Goal: Task Accomplishment & Management: Complete application form

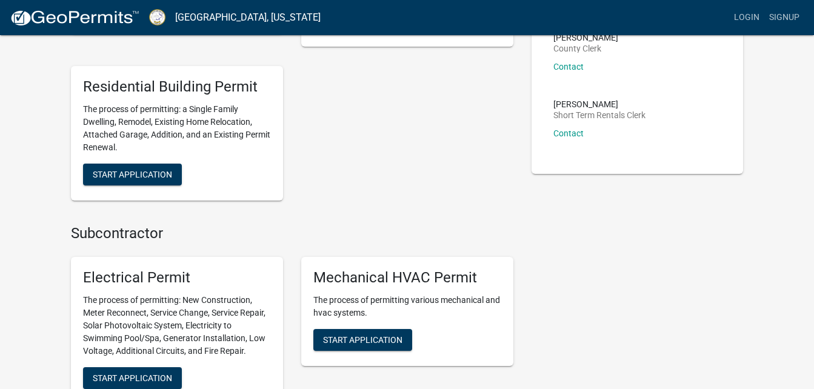
scroll to position [303, 0]
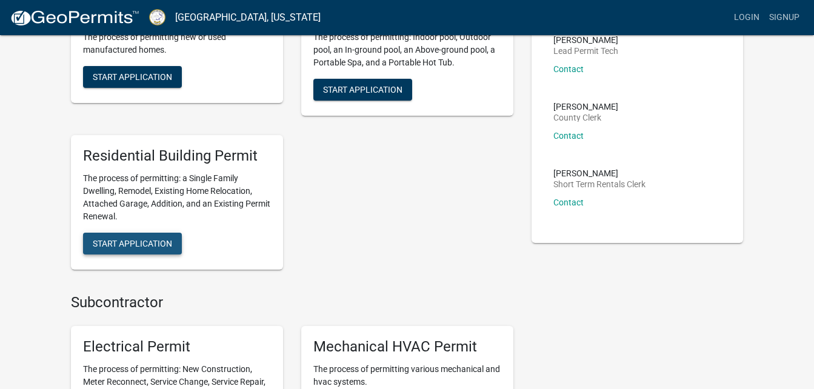
click at [151, 239] on span "Start Application" at bounding box center [132, 243] width 79 height 10
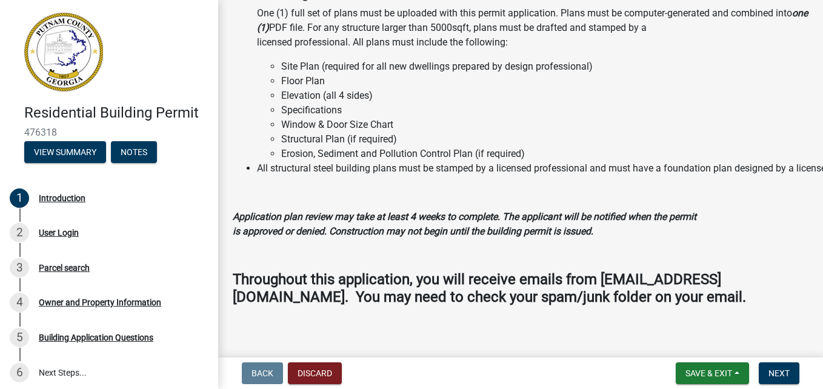
scroll to position [1125, 0]
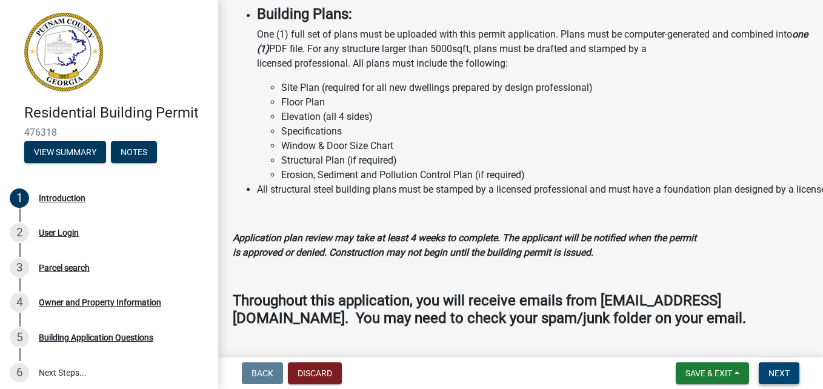
click at [781, 376] on span "Next" at bounding box center [778, 373] width 21 height 10
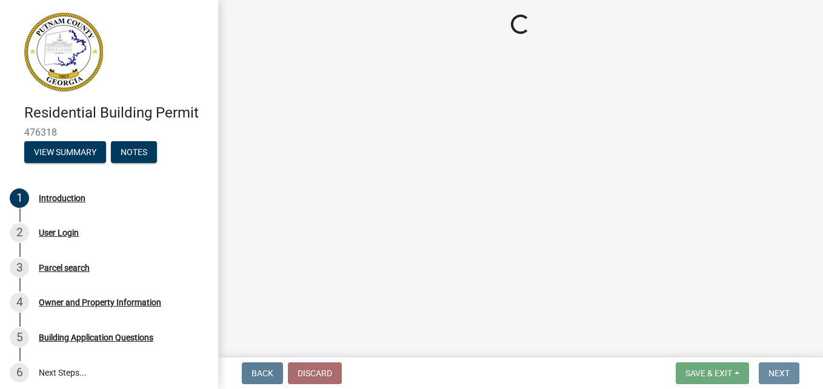
scroll to position [0, 0]
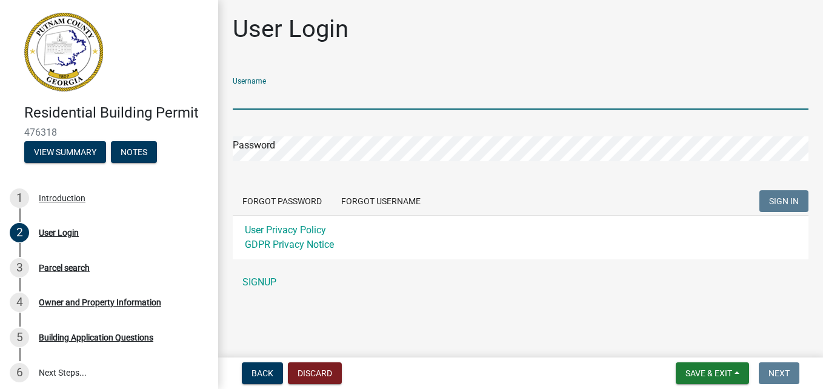
click at [320, 94] on input "Username" at bounding box center [521, 97] width 576 height 25
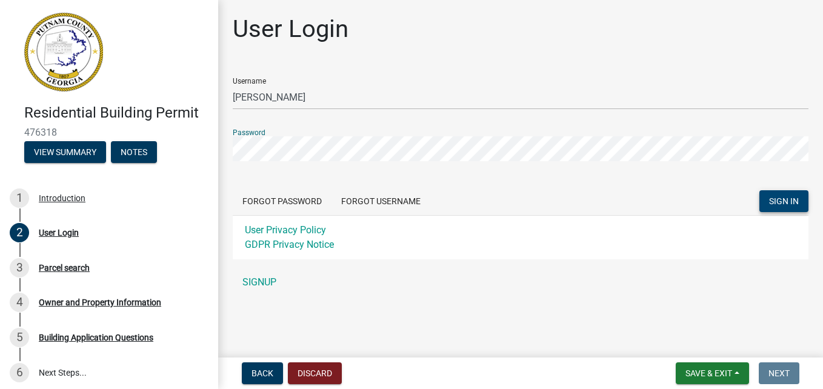
click at [780, 203] on span "SIGN IN" at bounding box center [784, 201] width 30 height 10
click at [781, 200] on span "SIGN IN" at bounding box center [784, 201] width 30 height 10
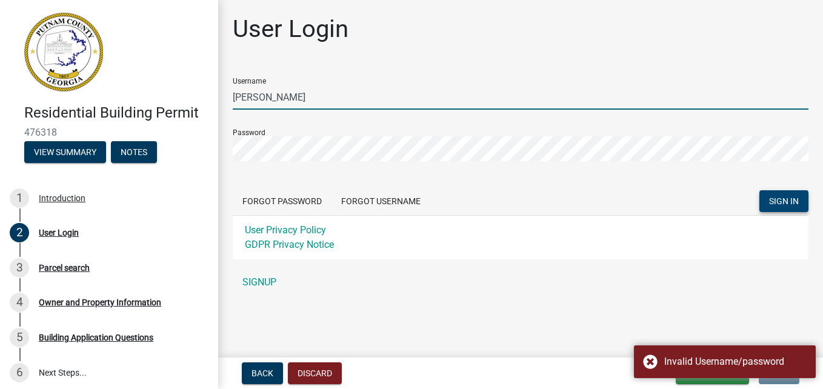
click at [304, 98] on input "Steve Erskine" at bounding box center [521, 97] width 576 height 25
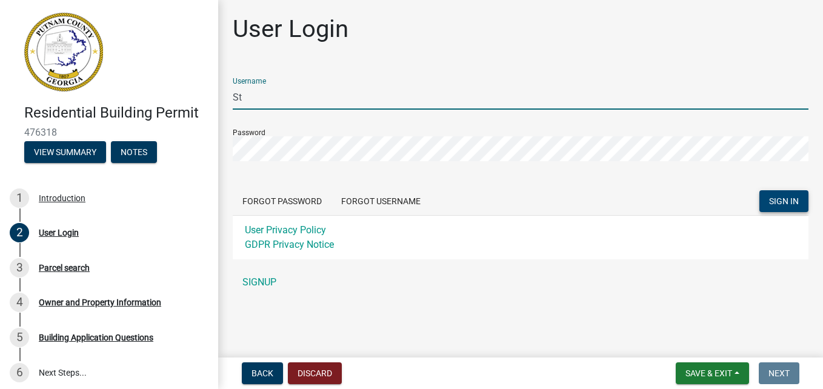
type input "S"
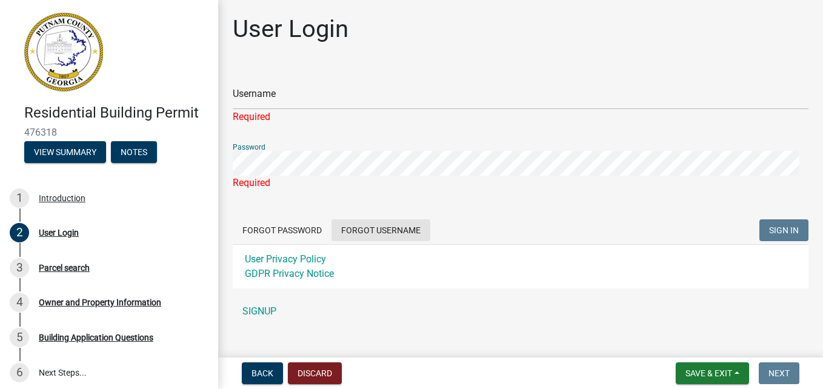
click at [355, 232] on button "Forgot Username" at bounding box center [380, 230] width 99 height 22
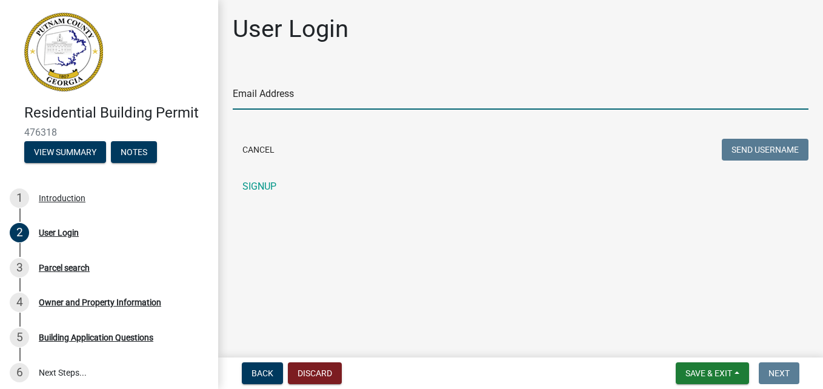
click at [284, 102] on input "Email Address" at bounding box center [521, 97] width 576 height 25
type input "spop1972@hotmail.com"
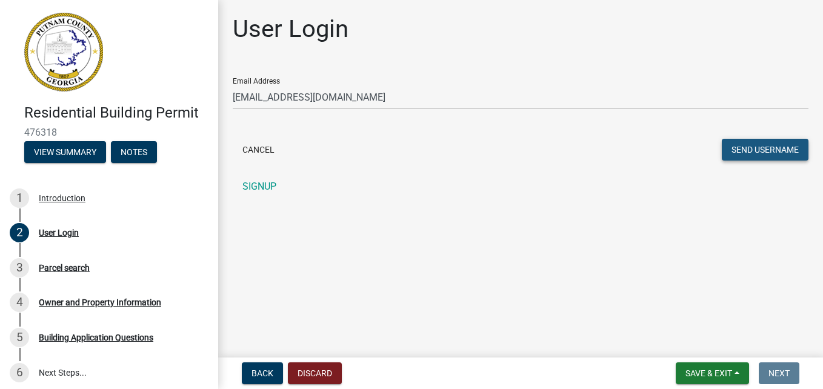
click at [748, 149] on button "Send Username" at bounding box center [765, 150] width 87 height 22
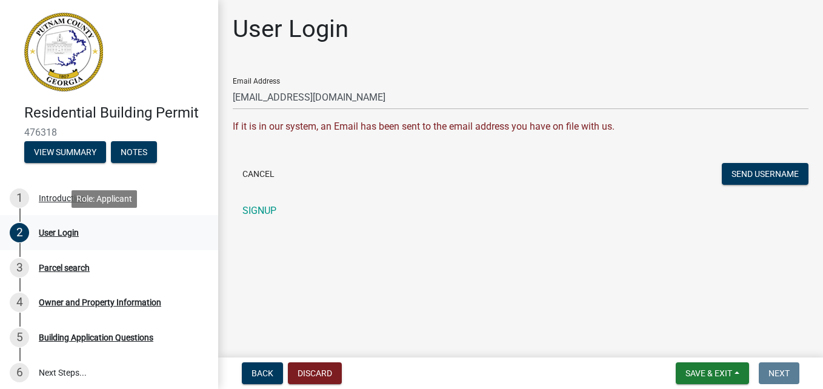
click at [59, 231] on div "User Login" at bounding box center [59, 232] width 40 height 8
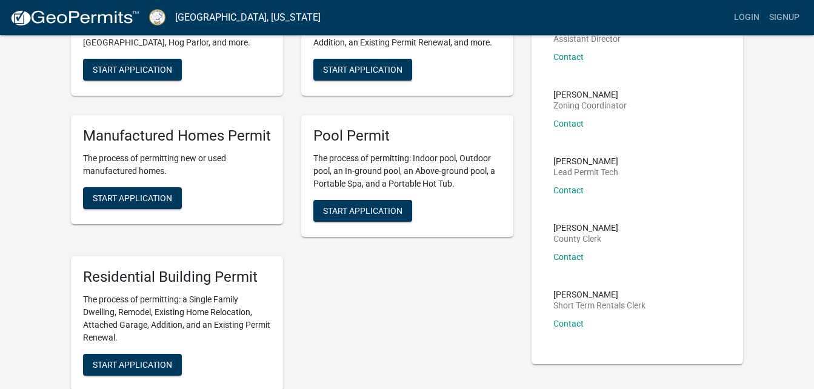
scroll to position [242, 0]
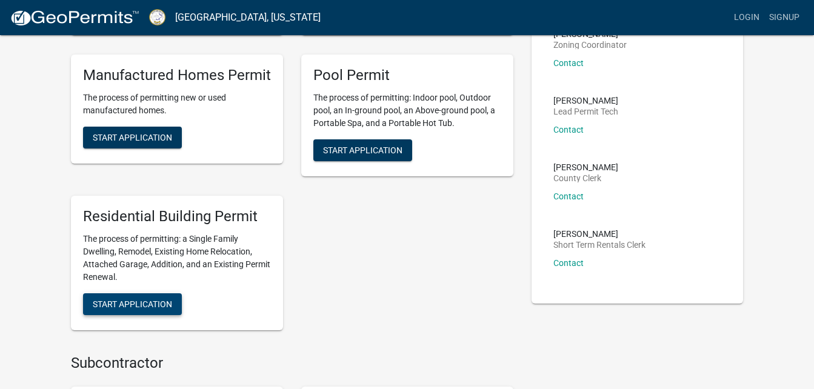
click at [142, 300] on span "Start Application" at bounding box center [132, 304] width 79 height 10
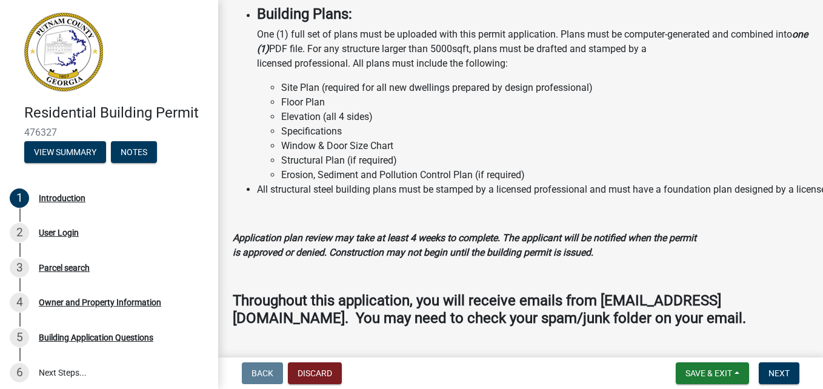
scroll to position [1186, 0]
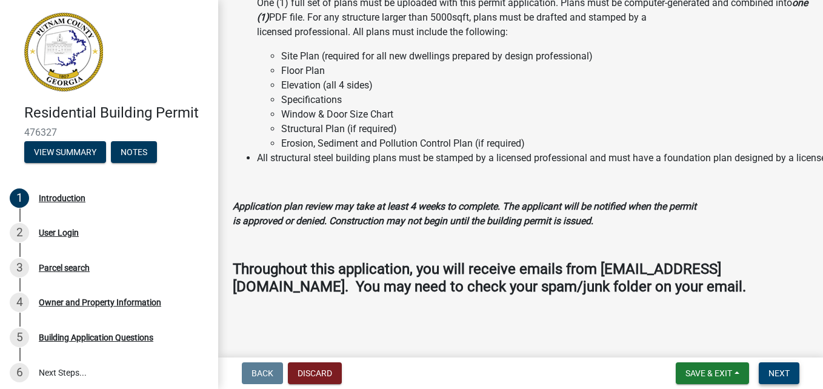
click at [780, 376] on span "Next" at bounding box center [778, 373] width 21 height 10
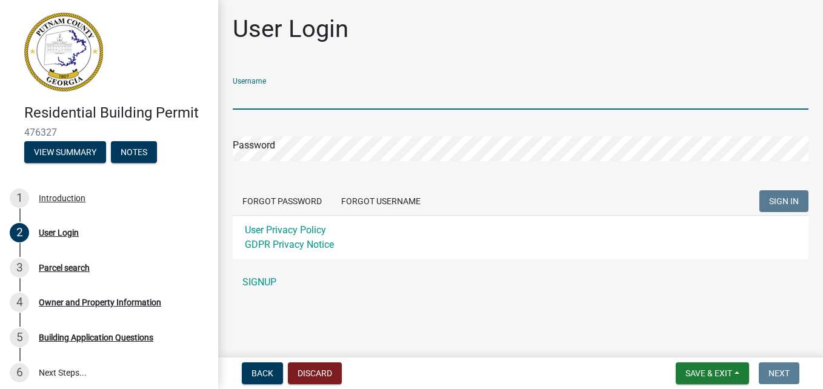
click at [289, 99] on input "Username" at bounding box center [521, 97] width 576 height 25
click at [282, 99] on input "s" at bounding box center [521, 97] width 576 height 25
click at [280, 98] on input "s" at bounding box center [521, 97] width 576 height 25
click at [278, 97] on input "s" at bounding box center [521, 97] width 576 height 25
type input "serskine"
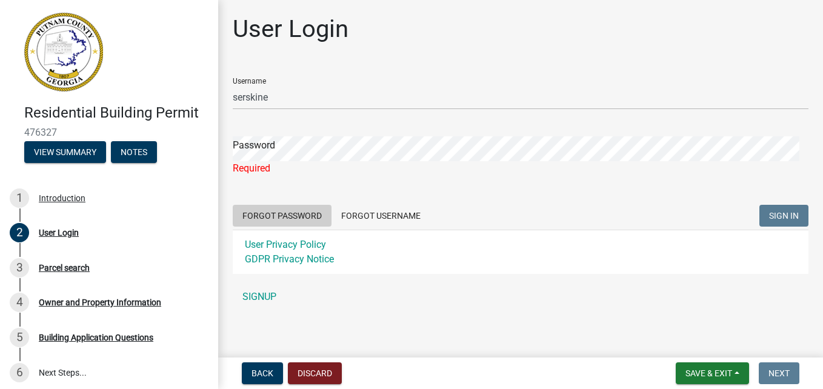
click at [300, 198] on form "Username serskine Password Required Forgot Password Forgot Username SIGN IN Use…" at bounding box center [521, 171] width 576 height 206
click at [300, 215] on button "Forgot Password" at bounding box center [282, 216] width 99 height 22
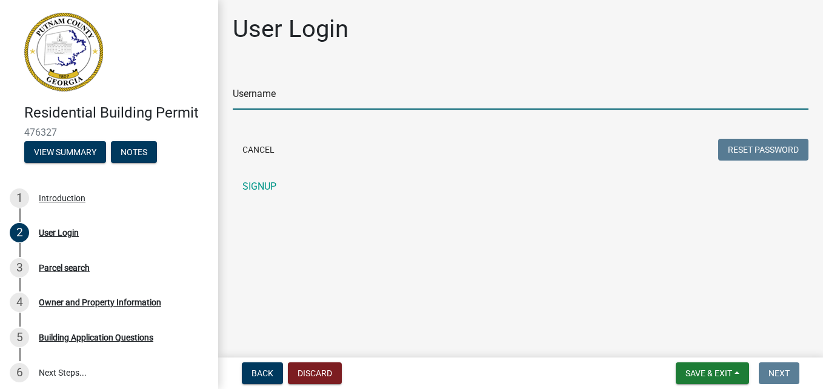
click at [259, 107] on input "Username" at bounding box center [521, 97] width 576 height 25
type input "serskine"
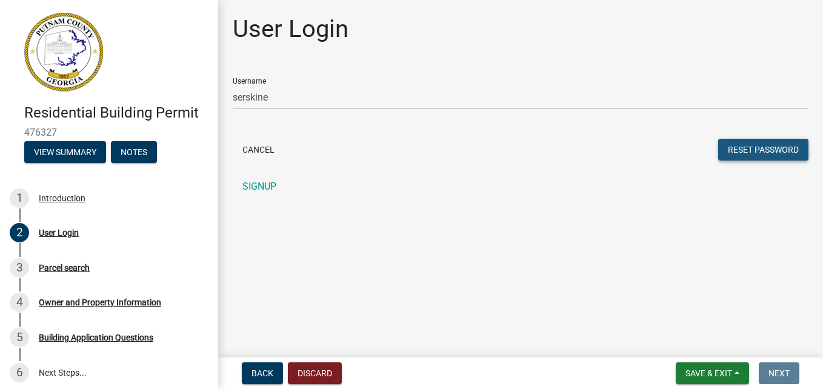
click at [732, 153] on button "Reset Password" at bounding box center [763, 150] width 90 height 22
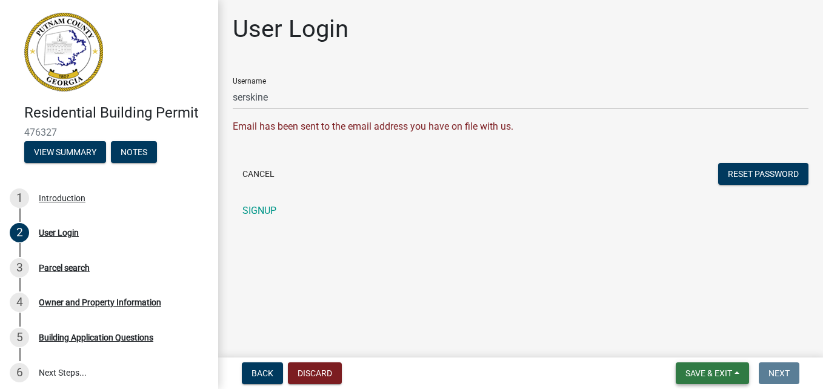
click at [713, 370] on span "Save & Exit" at bounding box center [708, 373] width 47 height 10
click at [705, 339] on button "Save & Exit" at bounding box center [700, 341] width 97 height 29
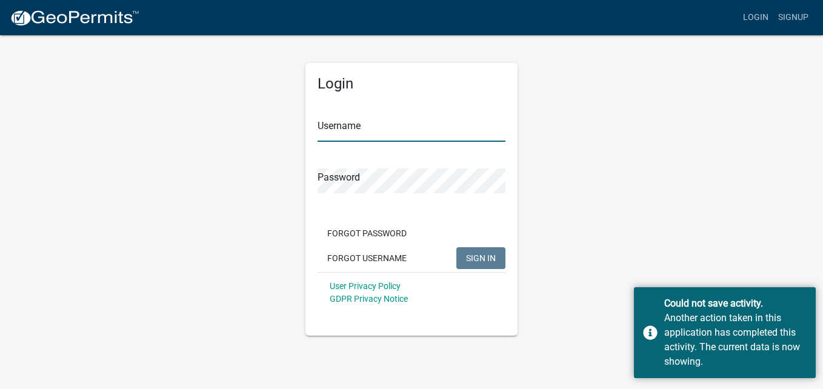
type input "serskine"
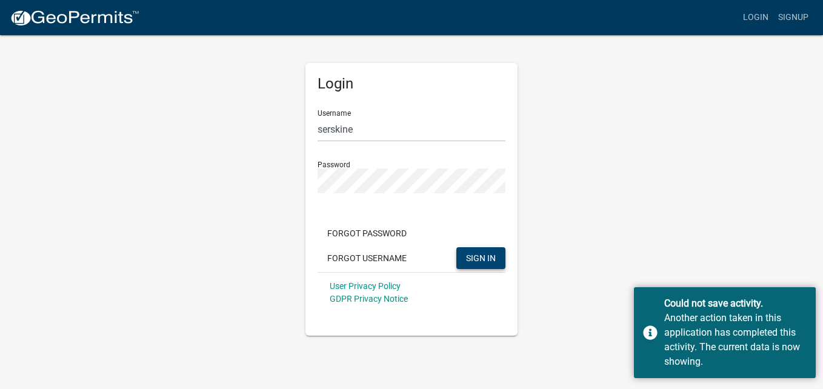
click at [478, 260] on span "SIGN IN" at bounding box center [481, 258] width 30 height 10
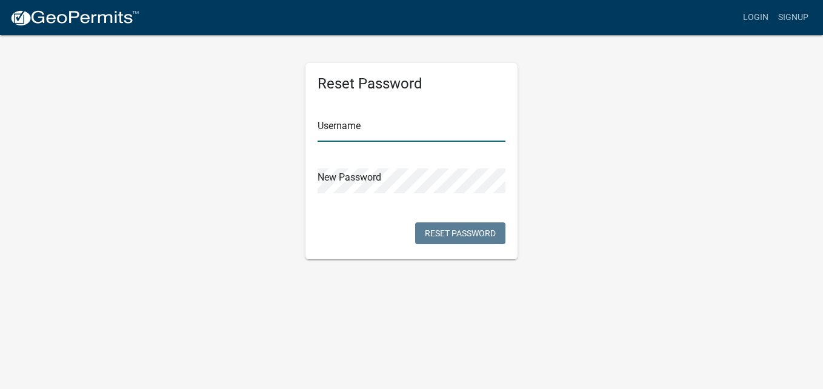
click at [359, 134] on input "text" at bounding box center [411, 129] width 188 height 25
type input "serskine"
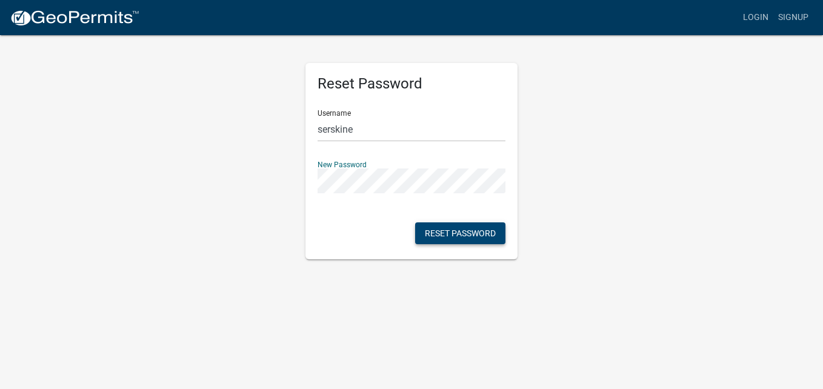
click at [482, 233] on button "Reset Password" at bounding box center [460, 233] width 90 height 22
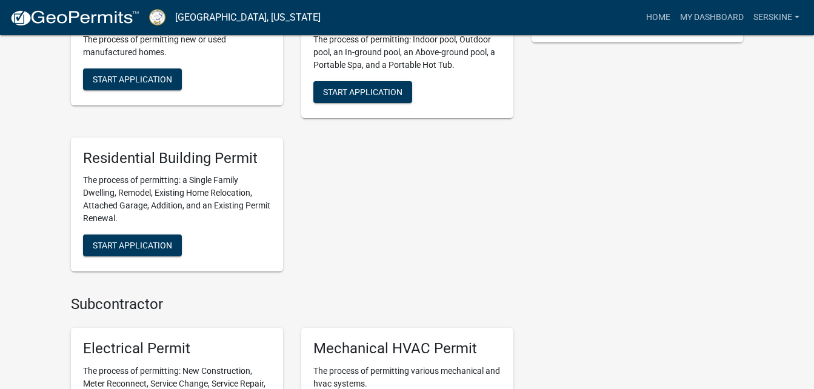
scroll to position [545, 0]
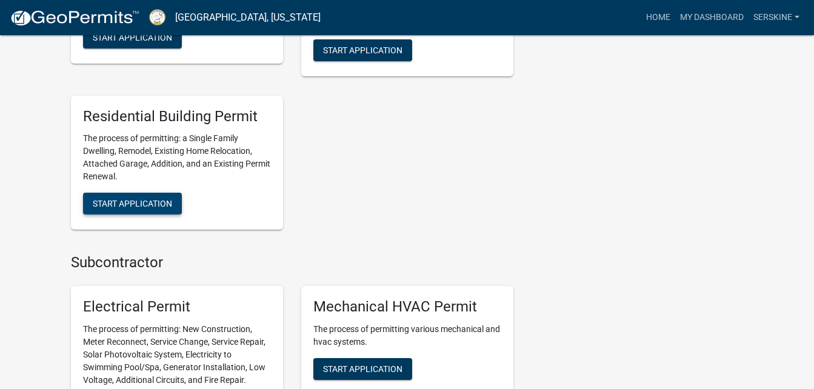
click at [167, 204] on span "Start Application" at bounding box center [132, 204] width 79 height 10
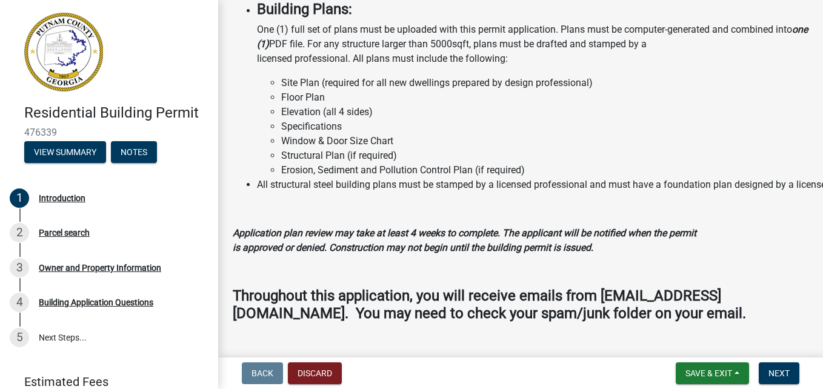
scroll to position [1186, 0]
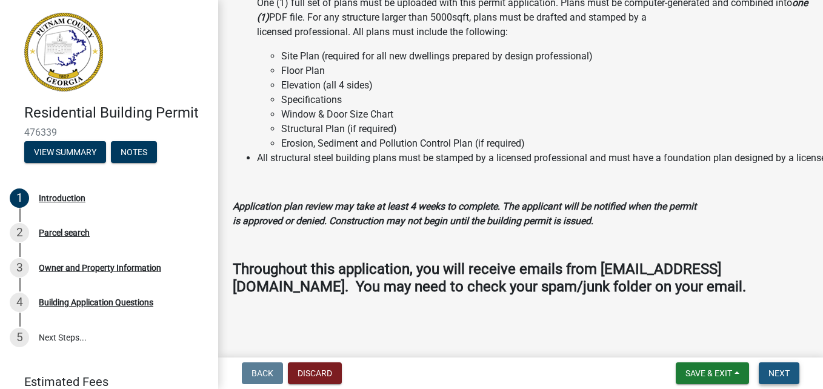
click at [777, 371] on span "Next" at bounding box center [778, 373] width 21 height 10
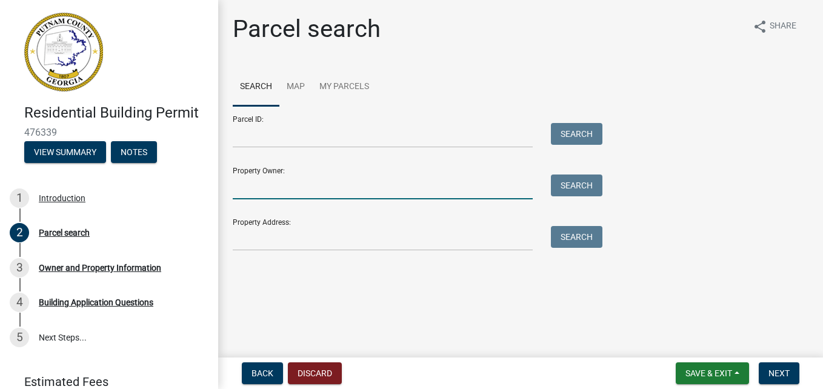
click at [253, 189] on input "Property Owner:" at bounding box center [383, 186] width 300 height 25
type input "[PERSON_NAME]"
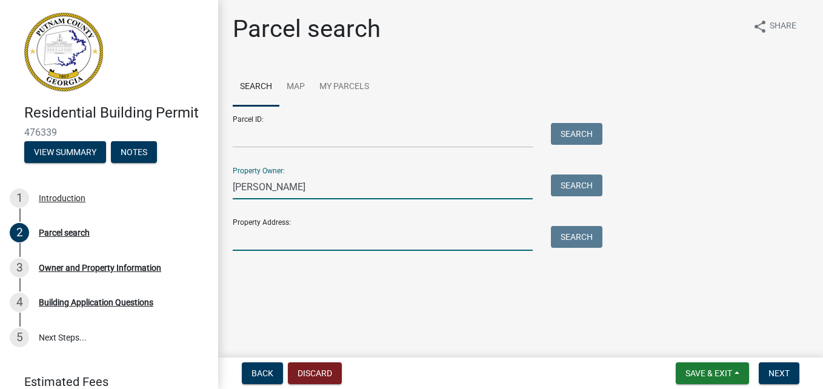
type input "[STREET_ADDRESS]"
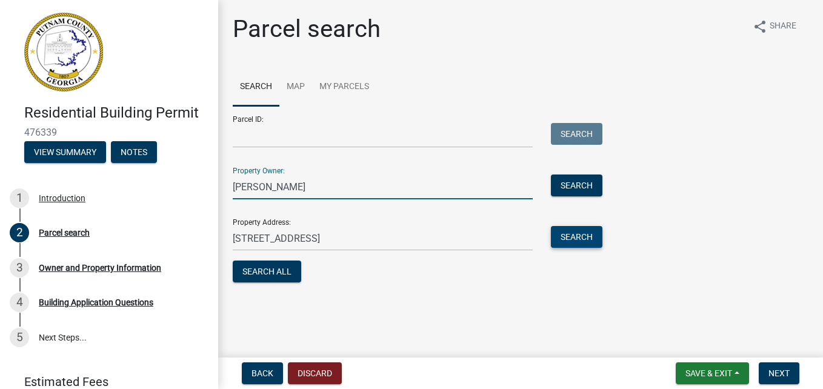
click at [573, 232] on button "Search" at bounding box center [576, 237] width 51 height 22
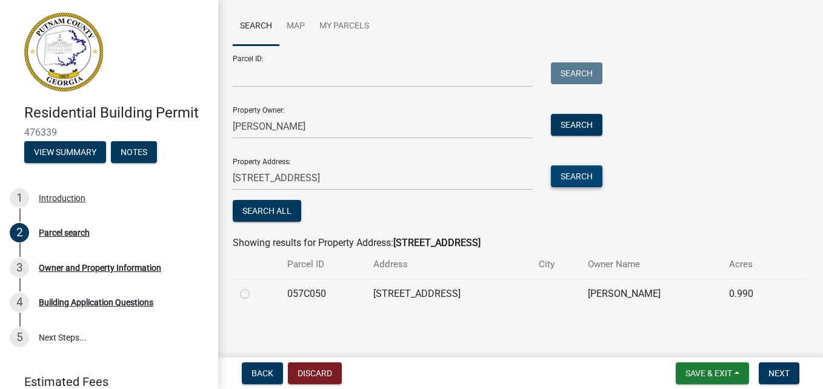
scroll to position [64, 0]
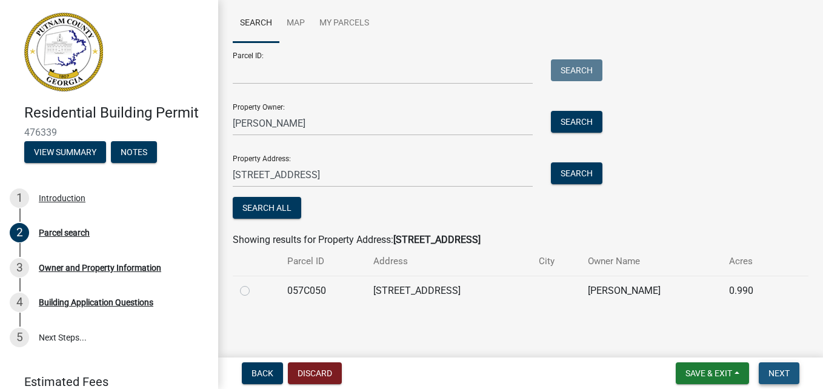
click at [777, 374] on span "Next" at bounding box center [778, 373] width 21 height 10
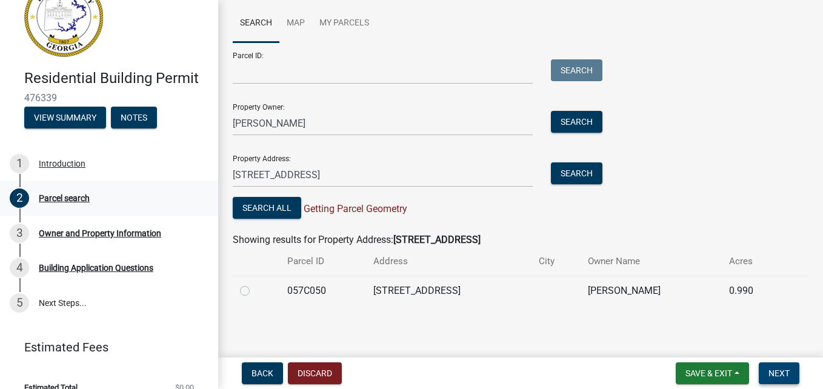
scroll to position [51, 0]
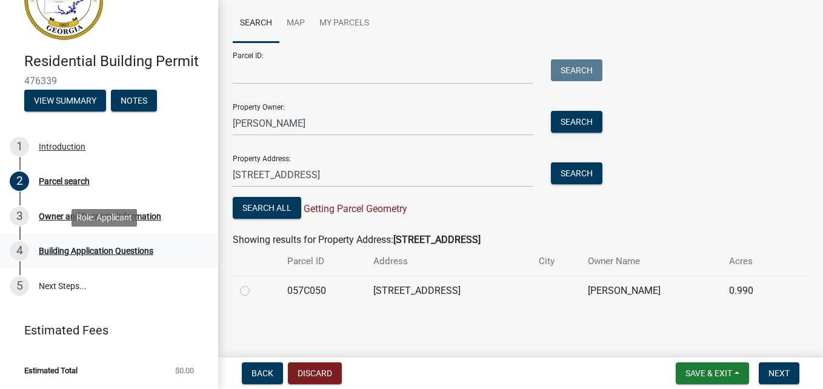
click at [136, 251] on div "Building Application Questions" at bounding box center [96, 251] width 114 height 8
click at [91, 251] on div "Building Application Questions" at bounding box center [96, 251] width 114 height 8
click at [62, 290] on link "5 Next Steps..." at bounding box center [109, 285] width 218 height 35
click at [789, 371] on span "Next" at bounding box center [778, 373] width 21 height 10
click at [572, 125] on button "Search" at bounding box center [576, 122] width 51 height 22
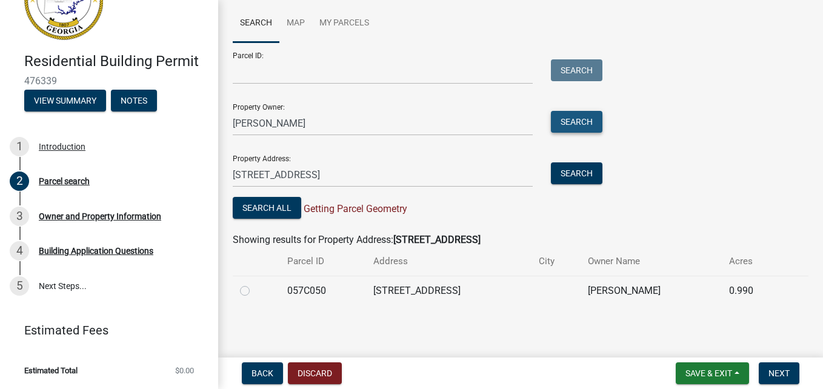
scroll to position [64, 0]
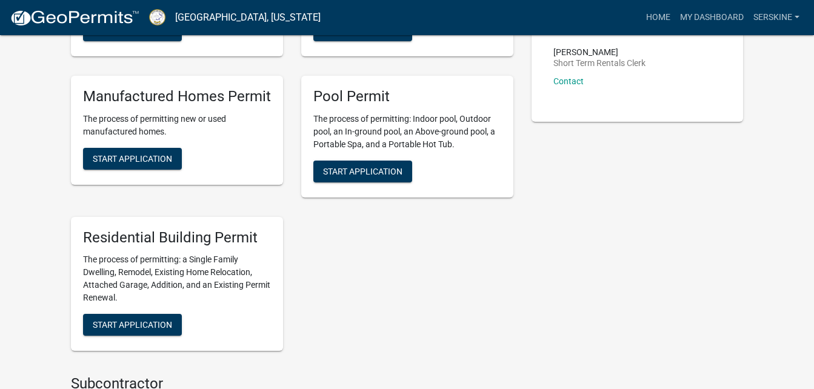
scroll to position [485, 0]
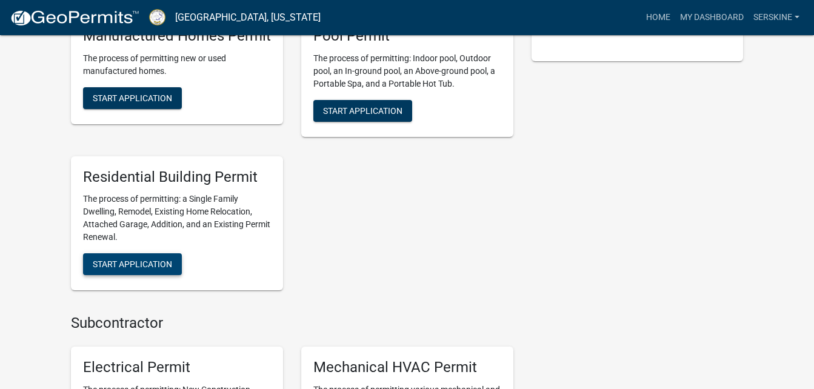
click at [161, 267] on span "Start Application" at bounding box center [132, 264] width 79 height 10
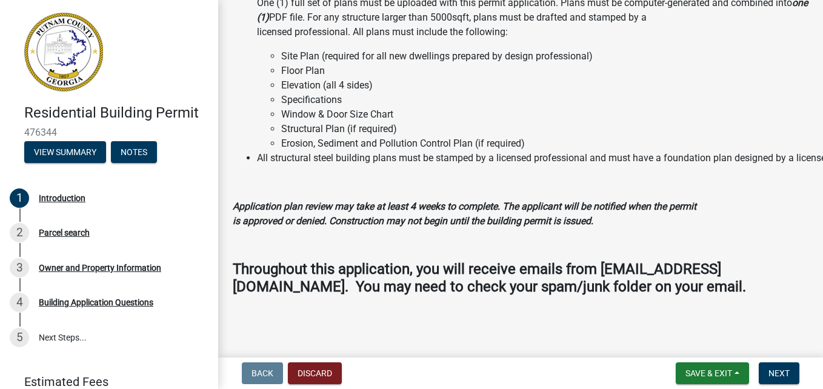
scroll to position [1186, 0]
click at [777, 372] on span "Next" at bounding box center [778, 373] width 21 height 10
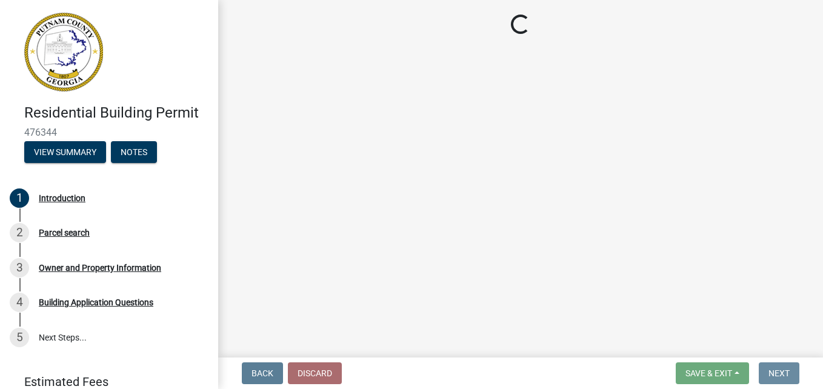
scroll to position [0, 0]
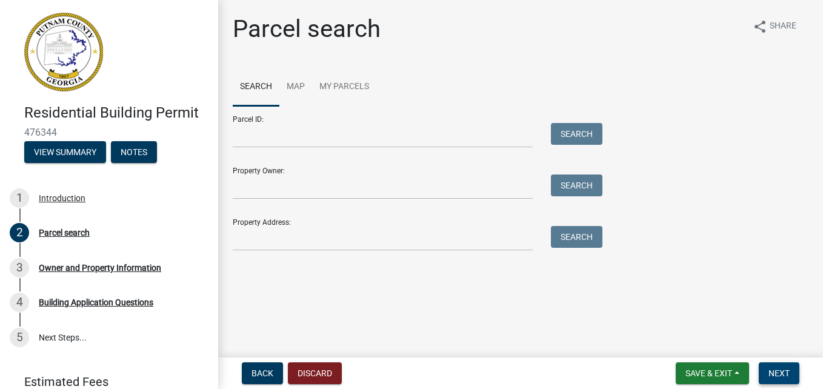
click at [777, 372] on span "Next" at bounding box center [778, 373] width 21 height 10
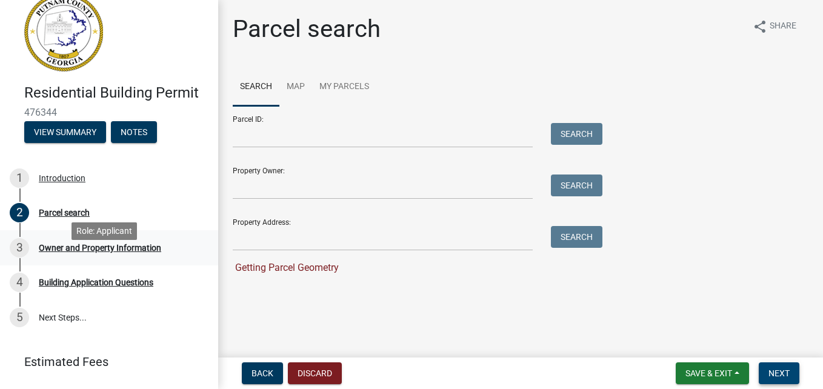
scroll to position [51, 0]
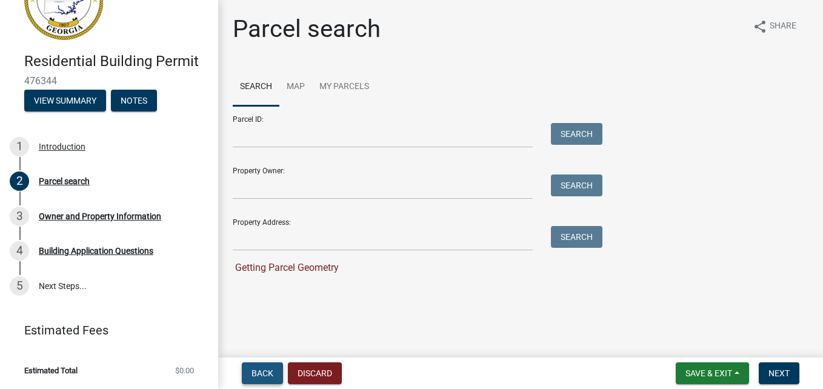
click at [256, 371] on span "Back" at bounding box center [262, 373] width 22 height 10
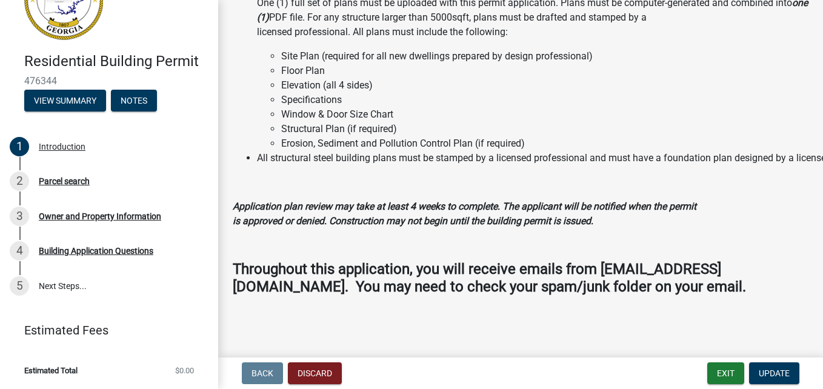
scroll to position [1186, 0]
click at [758, 374] on span "Update" at bounding box center [773, 373] width 31 height 10
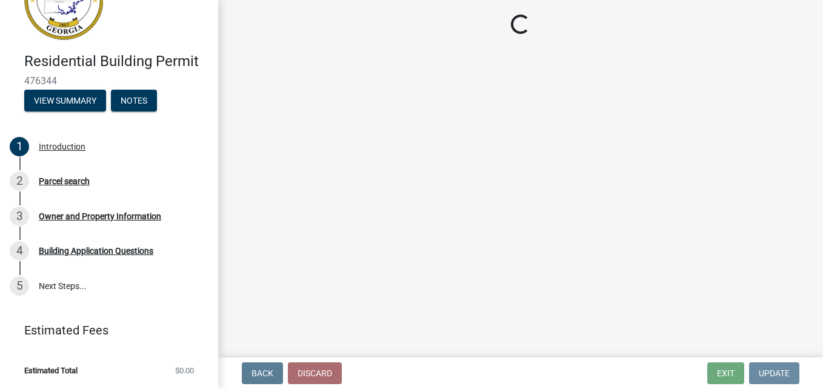
scroll to position [0, 0]
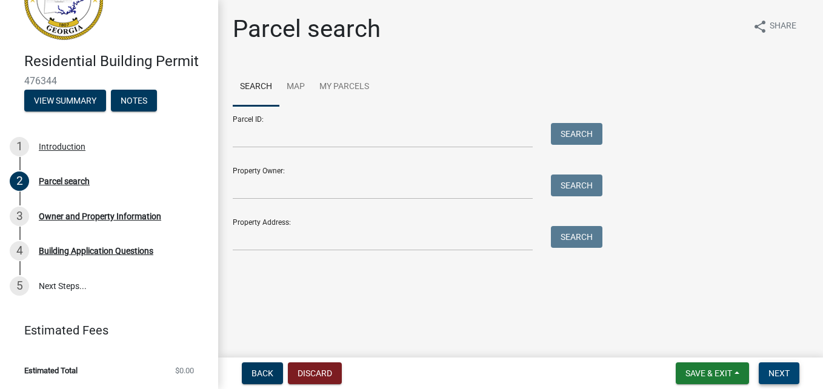
click at [781, 371] on span "Next" at bounding box center [778, 373] width 21 height 10
click at [248, 373] on button "Back" at bounding box center [262, 373] width 41 height 22
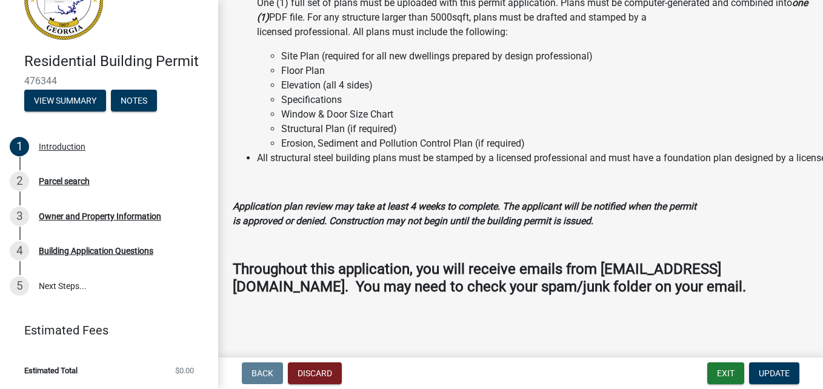
scroll to position [1186, 0]
click at [143, 250] on div "Building Application Questions" at bounding box center [96, 251] width 114 height 8
click at [129, 215] on div "Owner and Property Information" at bounding box center [100, 216] width 122 height 8
click at [122, 251] on div "Building Application Questions" at bounding box center [96, 251] width 114 height 8
click at [68, 284] on link "5 Next Steps..." at bounding box center [109, 285] width 218 height 35
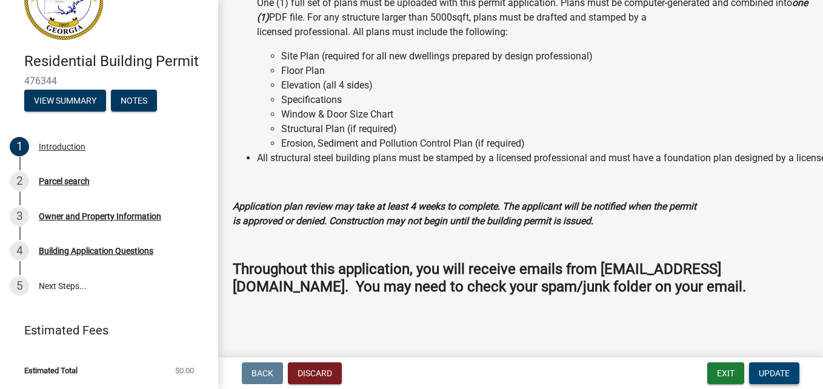
click at [791, 377] on button "Update" at bounding box center [774, 373] width 50 height 22
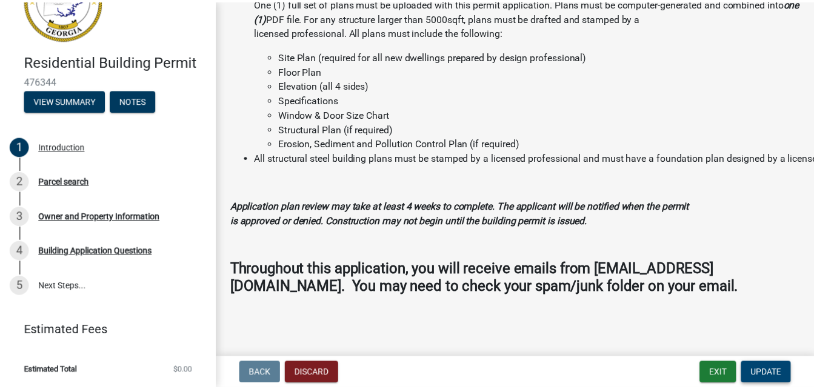
scroll to position [0, 0]
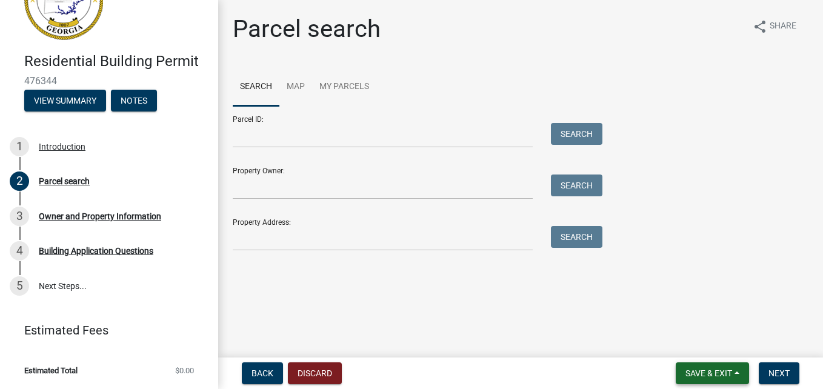
click at [715, 375] on span "Save & Exit" at bounding box center [708, 373] width 47 height 10
click at [697, 339] on button "Save & Exit" at bounding box center [700, 341] width 97 height 29
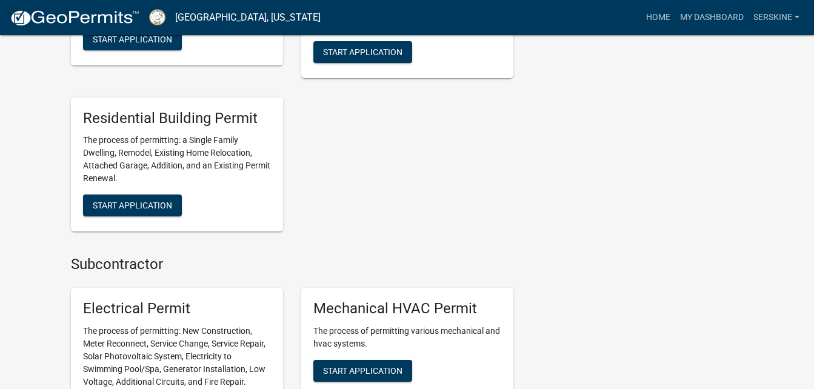
scroll to position [488, 0]
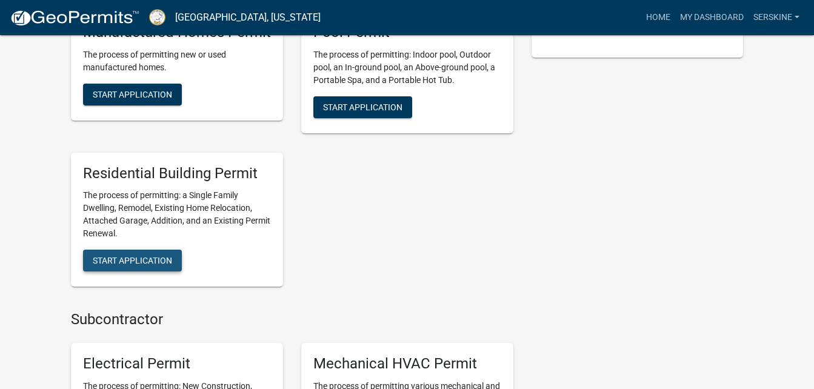
click at [141, 260] on span "Start Application" at bounding box center [132, 261] width 79 height 10
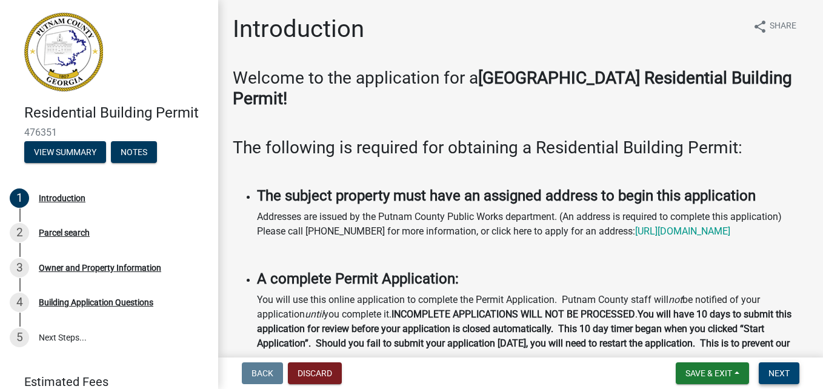
click at [787, 376] on span "Next" at bounding box center [778, 373] width 21 height 10
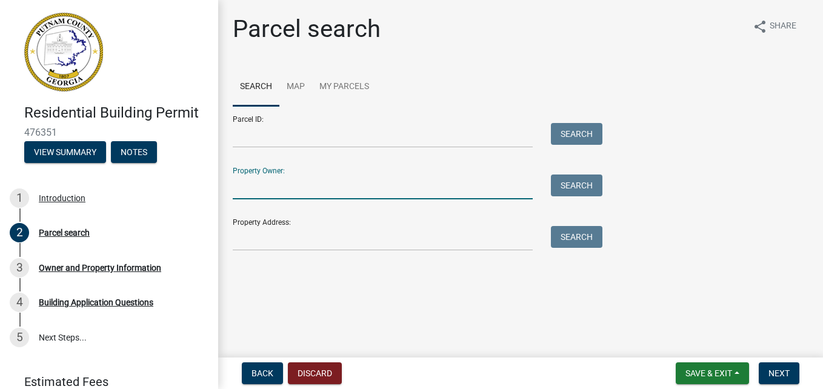
click at [250, 187] on input "Property Owner:" at bounding box center [383, 186] width 300 height 25
type input "Steve E Erskine"
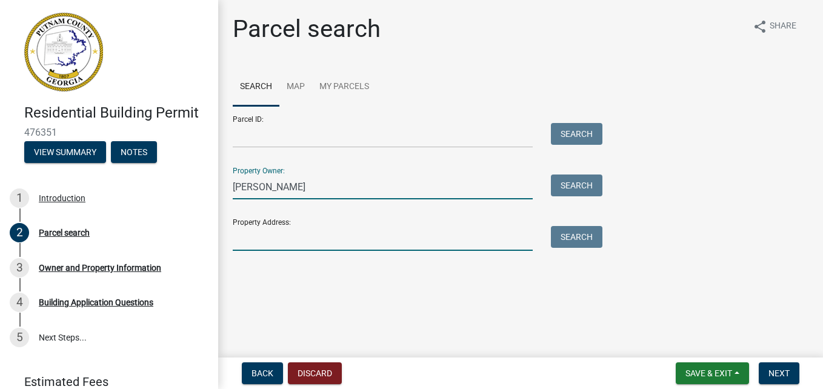
type input "132 BLUE BRANCH DR"
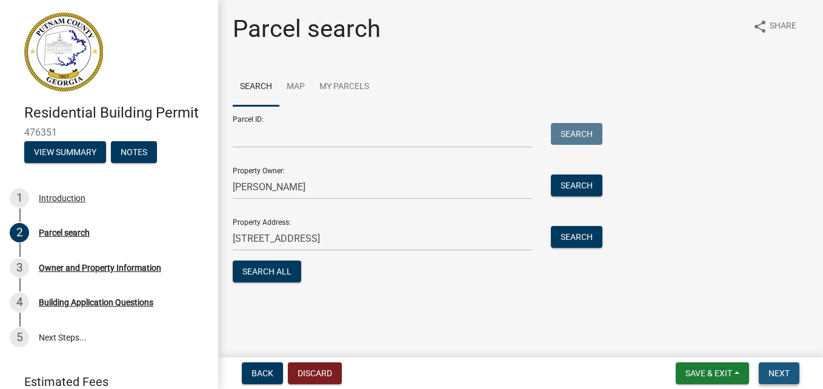
click at [784, 375] on span "Next" at bounding box center [778, 373] width 21 height 10
click at [277, 269] on button "Search All" at bounding box center [267, 271] width 68 height 22
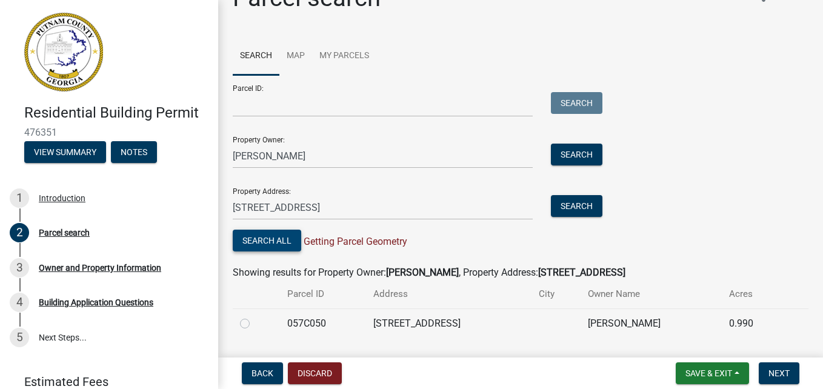
scroll to position [64, 0]
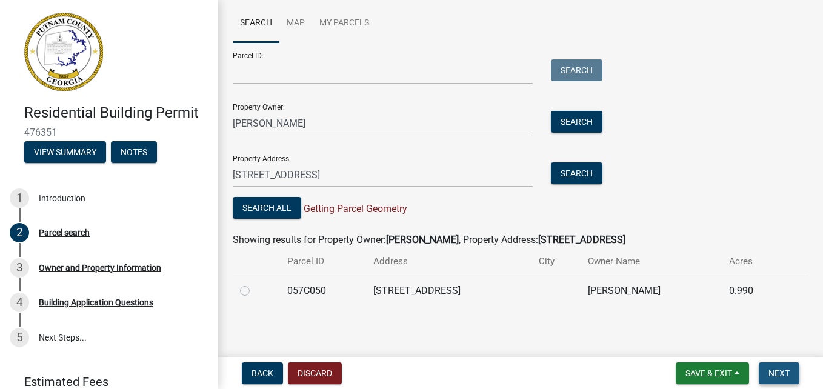
click at [782, 374] on span "Next" at bounding box center [778, 373] width 21 height 10
click at [115, 266] on div "Owner and Property Information" at bounding box center [100, 268] width 122 height 8
click at [776, 366] on button "Next" at bounding box center [778, 373] width 41 height 22
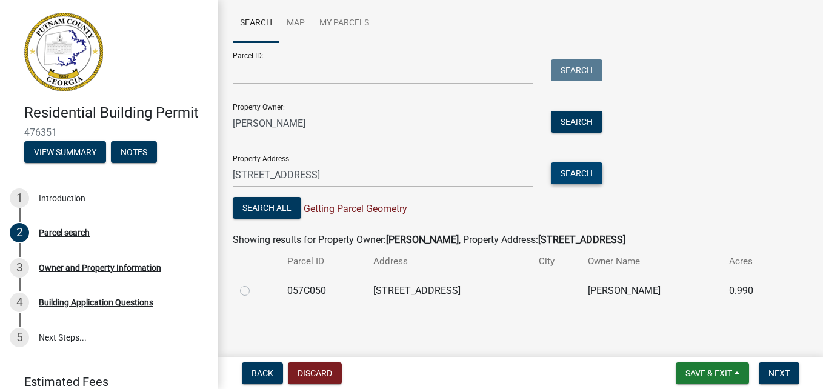
click at [566, 171] on button "Search" at bounding box center [576, 173] width 51 height 22
click at [55, 337] on link "5 Next Steps..." at bounding box center [109, 337] width 218 height 35
drag, startPoint x: 55, startPoint y: 337, endPoint x: 173, endPoint y: 205, distance: 177.2
click at [172, 207] on div "1 Introduction" at bounding box center [104, 197] width 189 height 19
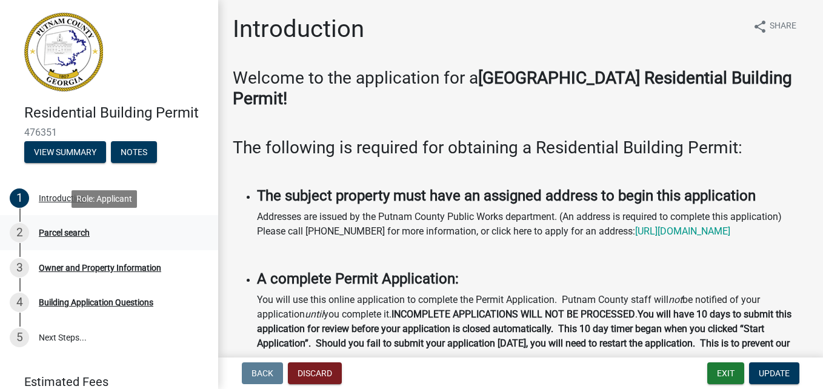
click at [67, 233] on div "Parcel search" at bounding box center [64, 232] width 51 height 8
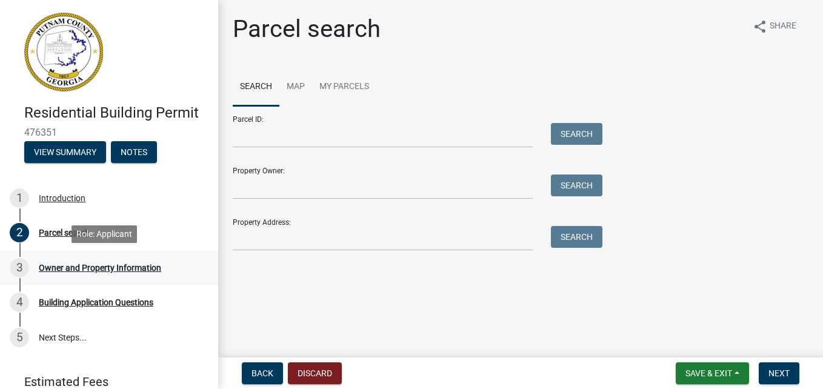
click at [58, 268] on div "Owner and Property Information" at bounding box center [100, 268] width 122 height 8
click at [55, 304] on div "Building Application Questions" at bounding box center [96, 302] width 114 height 8
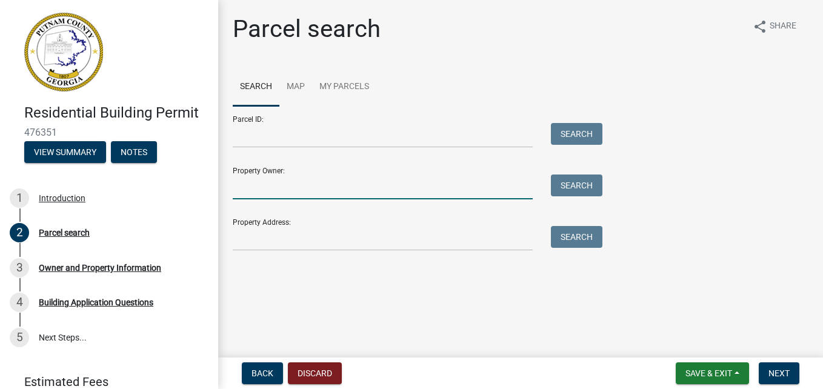
click at [294, 188] on input "Property Owner:" at bounding box center [383, 186] width 300 height 25
type input "[PERSON_NAME]"
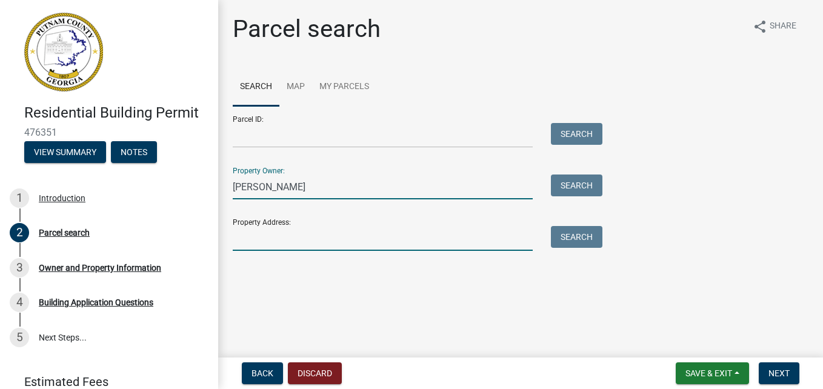
type input "[STREET_ADDRESS]"
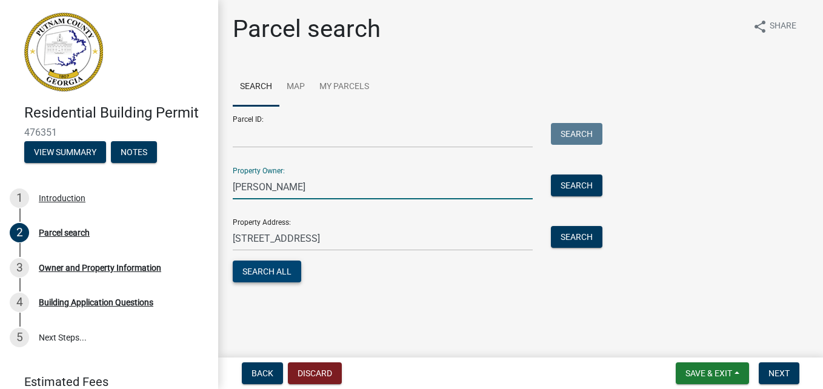
click at [271, 265] on button "Search All" at bounding box center [267, 271] width 68 height 22
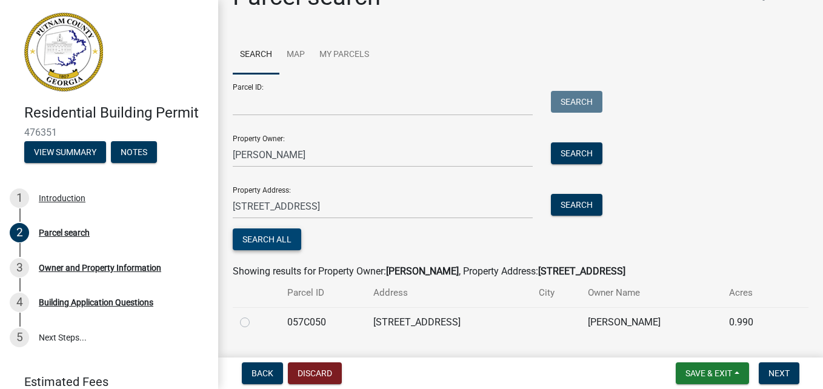
scroll to position [64, 0]
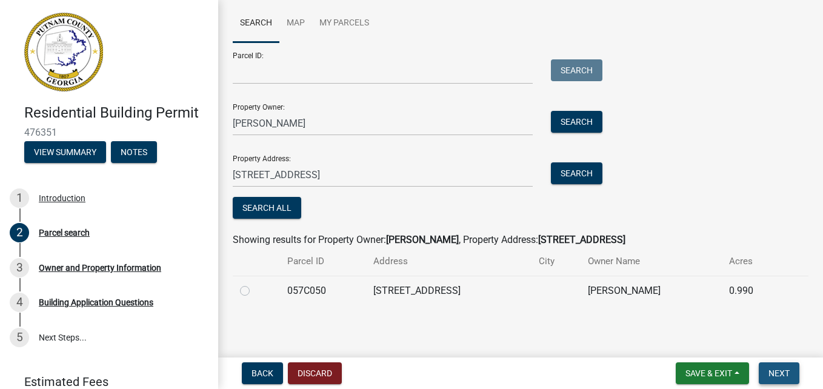
click at [777, 374] on span "Next" at bounding box center [778, 373] width 21 height 10
click at [254, 284] on label at bounding box center [254, 284] width 0 height 0
click at [254, 291] on input "radio" at bounding box center [258, 288] width 8 height 8
radio input "true"
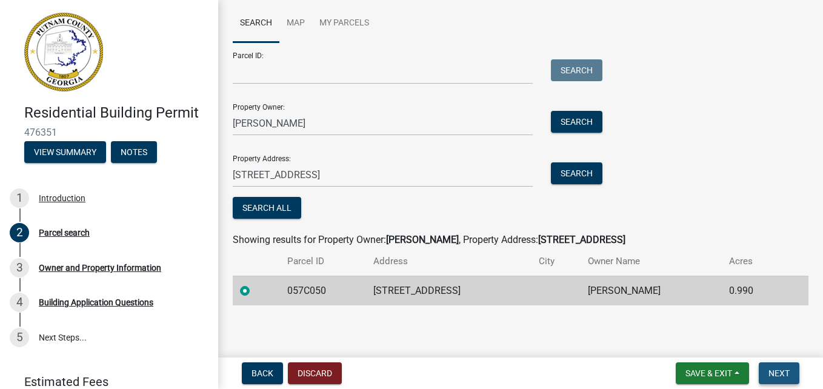
click at [784, 372] on span "Next" at bounding box center [778, 373] width 21 height 10
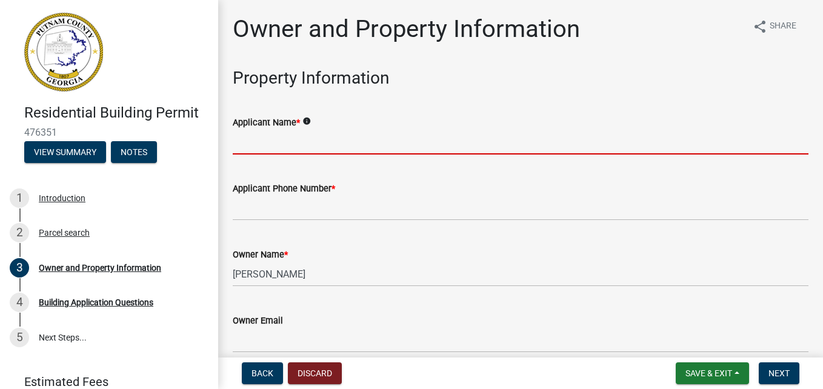
click at [272, 138] on input "Applicant Name *" at bounding box center [521, 142] width 576 height 25
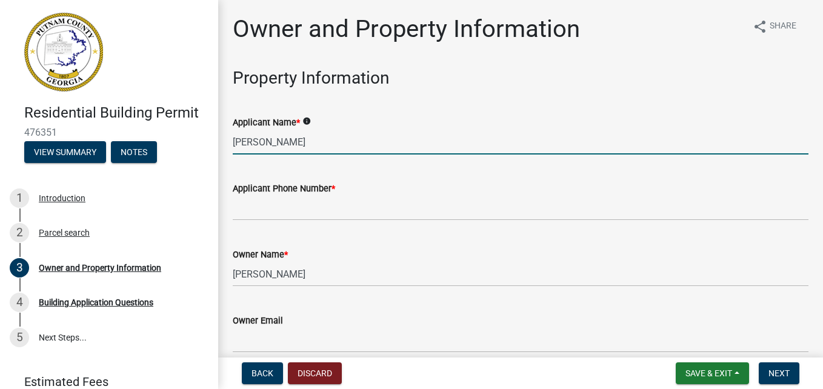
type input "[PERSON_NAME]"
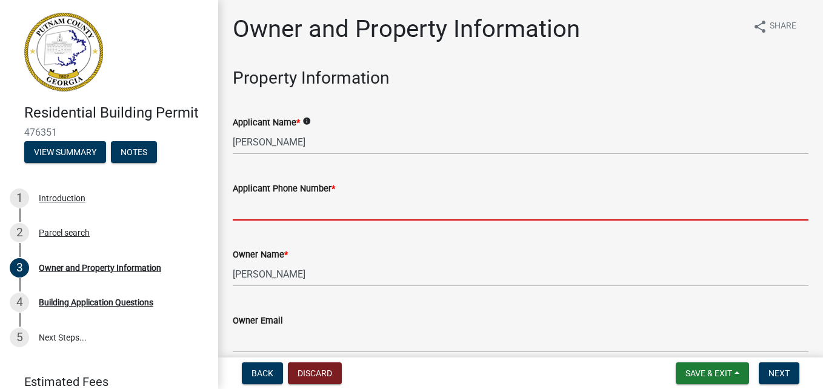
click at [267, 207] on input "Applicant Phone Number *" at bounding box center [521, 208] width 576 height 25
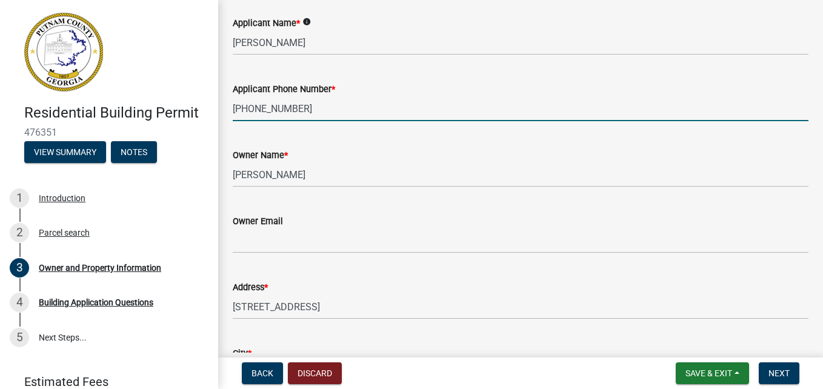
scroll to position [121, 0]
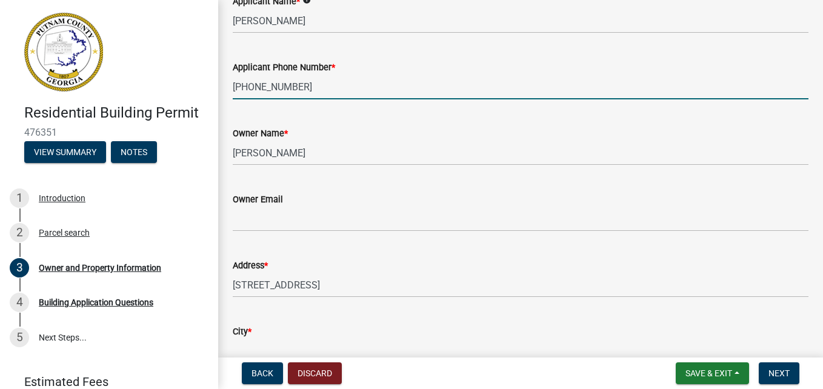
type input "478-737-9835"
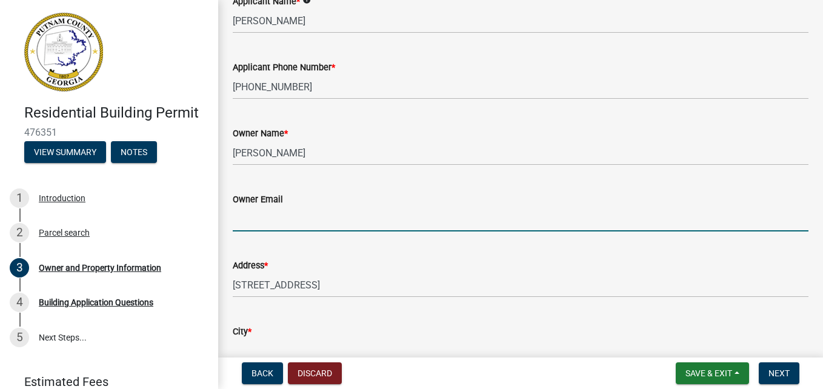
click at [265, 220] on input "Owner Email" at bounding box center [521, 219] width 576 height 25
type input "spop1972@hotmail.com"
type input "Eatonton"
type input "[STREET_ADDRESS]"
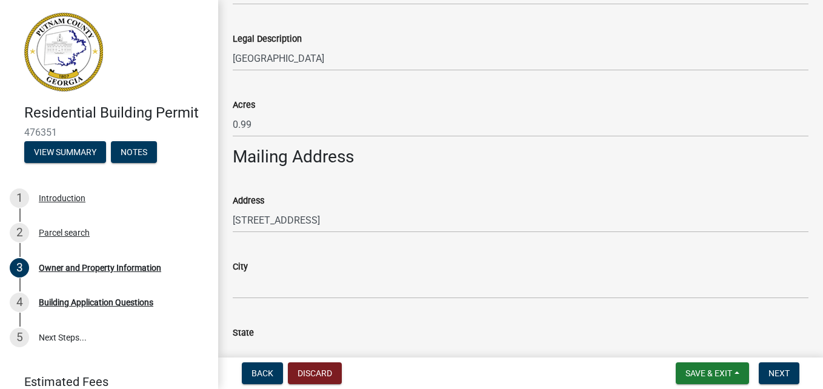
scroll to position [606, 0]
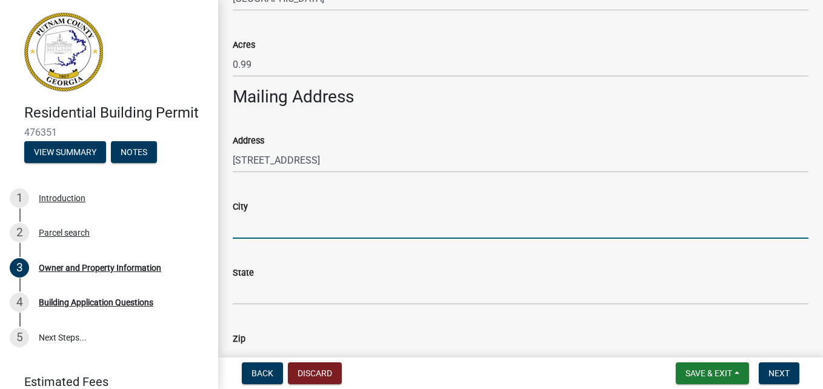
click at [272, 225] on input "City" at bounding box center [521, 226] width 576 height 25
type input "Eatonton"
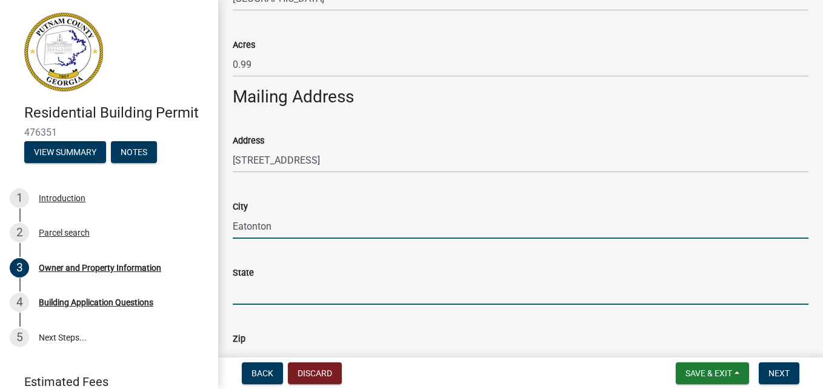
type input "Georgia"
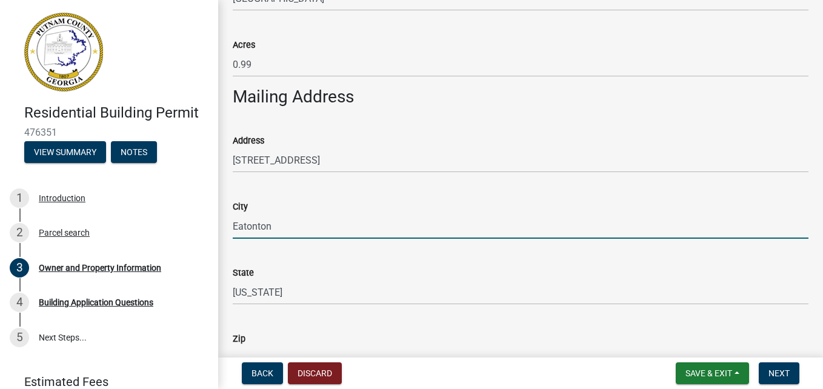
type input "31024"
type input "[PERSON_NAME]"
type input "4787379835"
type input "[STREET_ADDRESS]"
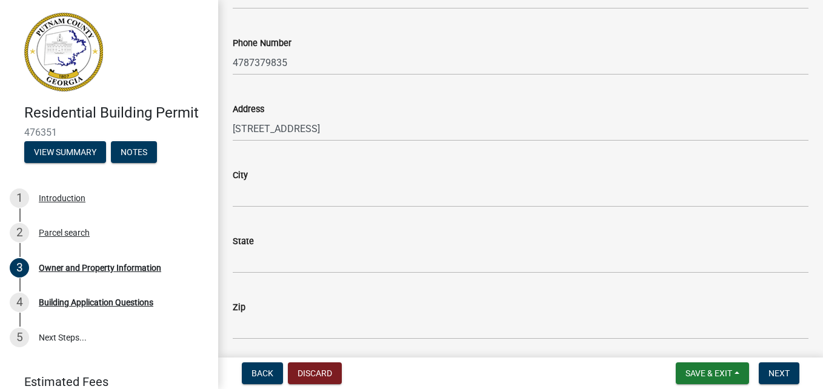
scroll to position [1151, 0]
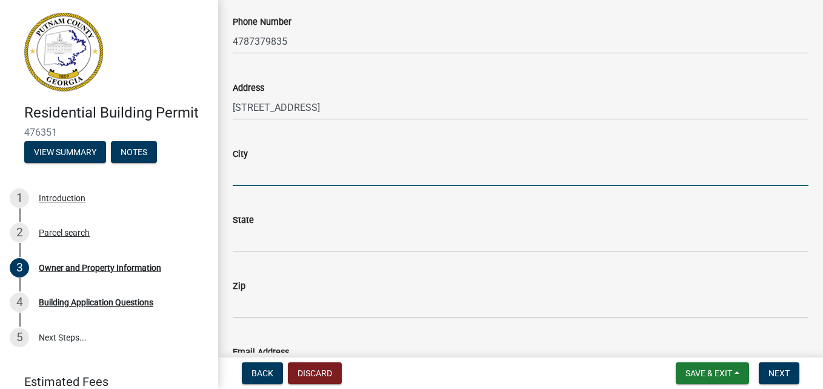
click at [294, 178] on input "City" at bounding box center [521, 173] width 576 height 25
type input "Eatonton"
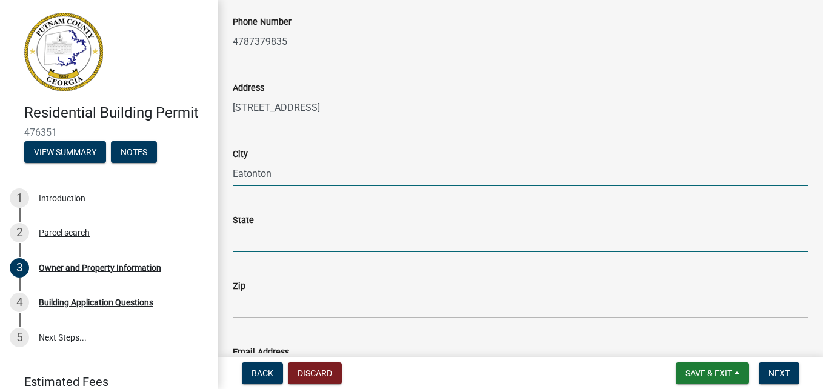
type input "Georgia"
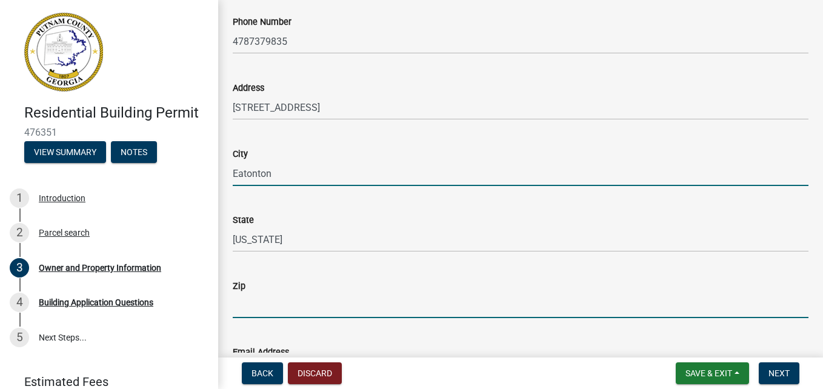
type input "31024"
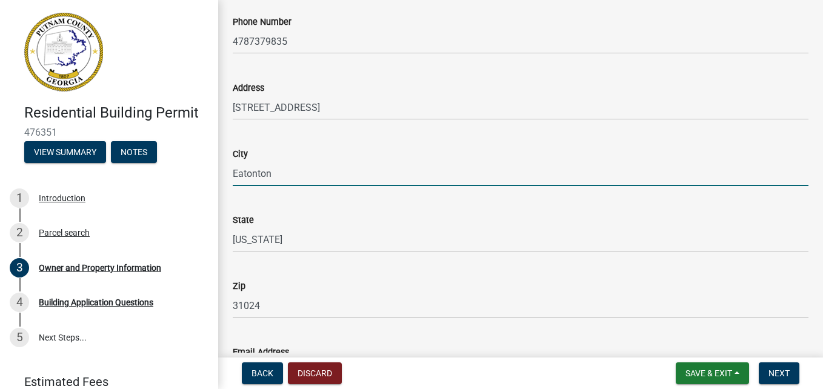
type input "spop1972@hotmail.com"
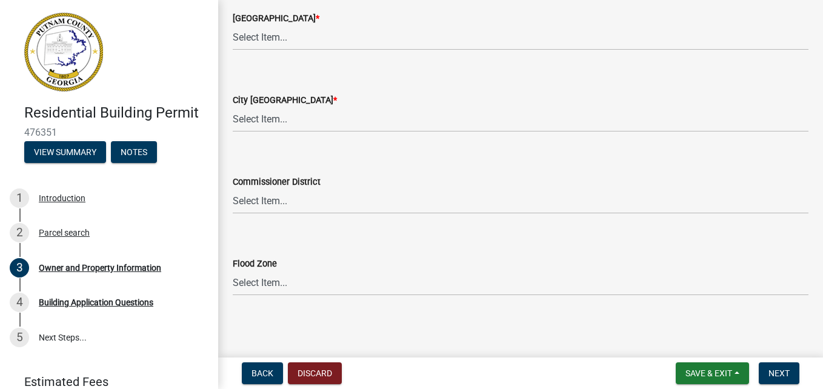
scroll to position [2147, 0]
click at [777, 372] on span "Next" at bounding box center [778, 373] width 21 height 10
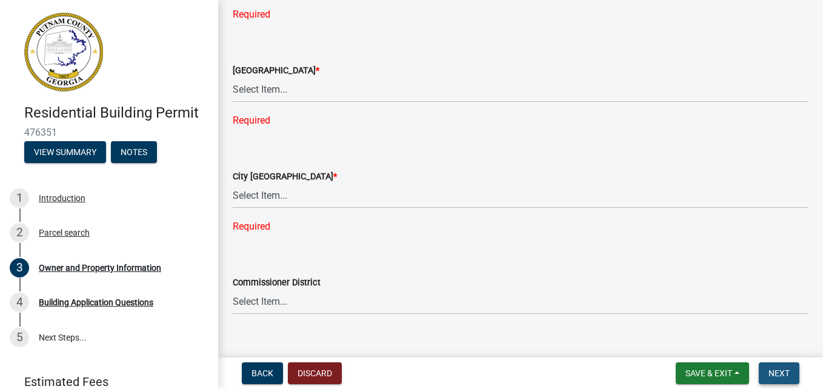
scroll to position [2200, 0]
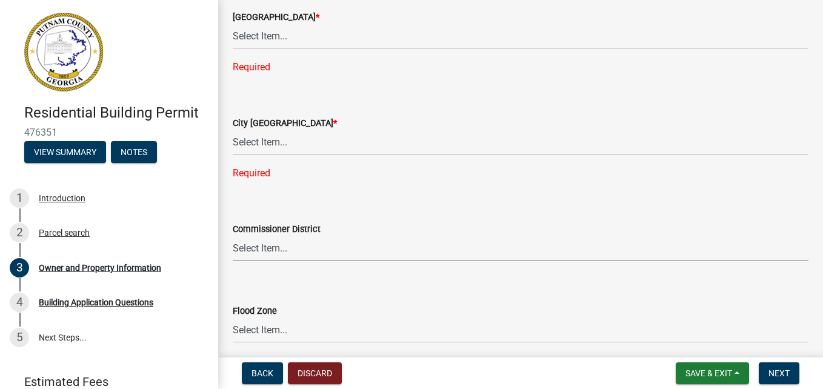
click at [276, 248] on select "Select Item... District 1 District 2 District 3 District 4" at bounding box center [521, 248] width 576 height 25
click at [271, 143] on select "Select Item... A-1 A-2 R-1 R-2 R-3 R-4 MHP C-1 C-2 I-1 I-2 DB FH H-P N/A" at bounding box center [521, 142] width 576 height 25
click at [268, 32] on select "Select Item... AG-1 R-1R R-1 R-2 MHP RM-1 RM-3 C-1 C-2 I-M PUD N/A" at bounding box center [521, 36] width 576 height 25
click at [233, 24] on select "Select Item... AG-1 R-1R R-1 R-2 MHP RM-1 RM-3 C-1 C-2 I-M PUD N/A" at bounding box center [521, 36] width 576 height 25
select select "34fe85c2-5f76-4343-b6bb-8ca387e0bed7"
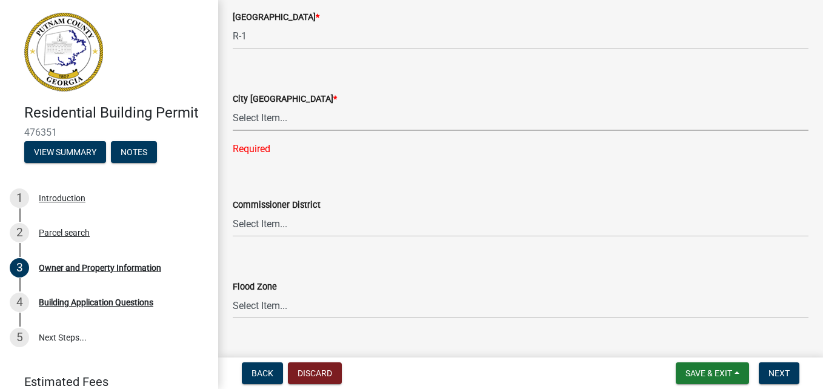
click at [270, 121] on select "Select Item... A-1 A-2 R-1 R-2 R-3 R-4 MHP C-1 C-2 I-1 I-2 DB FH H-P N/A" at bounding box center [521, 118] width 576 height 25
click at [233, 106] on select "Select Item... A-1 A-2 R-1 R-2 R-3 R-4 MHP C-1 C-2 I-1 I-2 DB FH H-P N/A" at bounding box center [521, 118] width 576 height 25
select select "8e53ab76-c026-4800-bafa-f3959daf7b99"
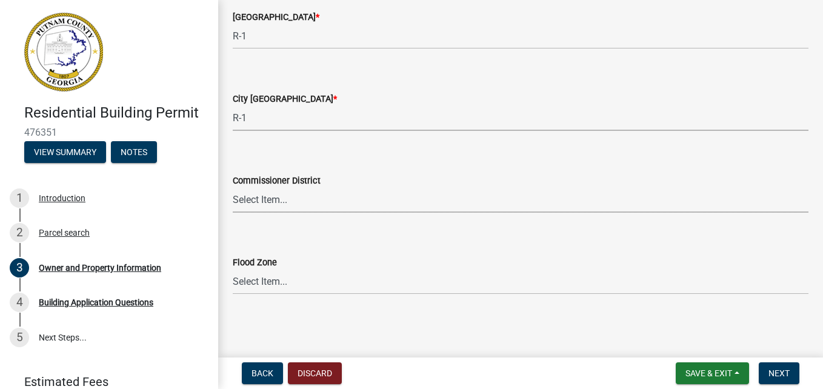
click at [293, 203] on select "Select Item... District 1 District 2 District 3 District 4" at bounding box center [521, 200] width 576 height 25
click at [233, 188] on select "Select Item... District 1 District 2 District 3 District 4" at bounding box center [521, 200] width 576 height 25
select select "ece5c1a9-df30-4702-9587-5deee23533b7"
click at [283, 285] on select "Select Item... Zone A Zone V Zone A99 Zone AE Zone AO Zone AH Zone VE Zone AR Z…" at bounding box center [521, 282] width 576 height 25
click at [233, 270] on select "Select Item... Zone A Zone V Zone A99 Zone AE Zone AO Zone AH Zone VE Zone AR Z…" at bounding box center [521, 282] width 576 height 25
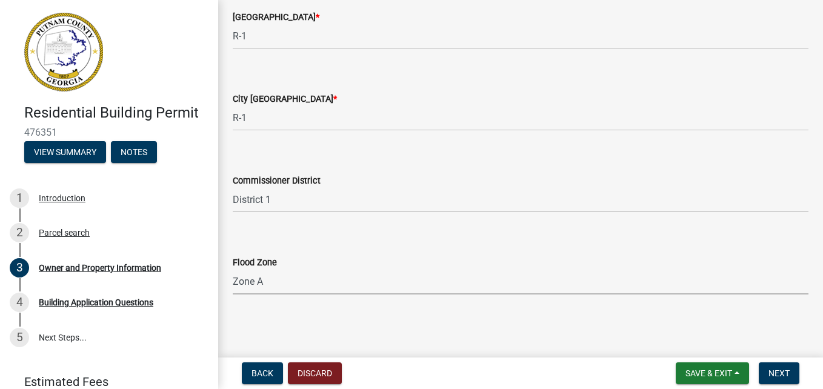
select select "6f1acead-4b1a-4680-ba5d-beeb03d30465"
click at [789, 371] on span "Next" at bounding box center [778, 373] width 21 height 10
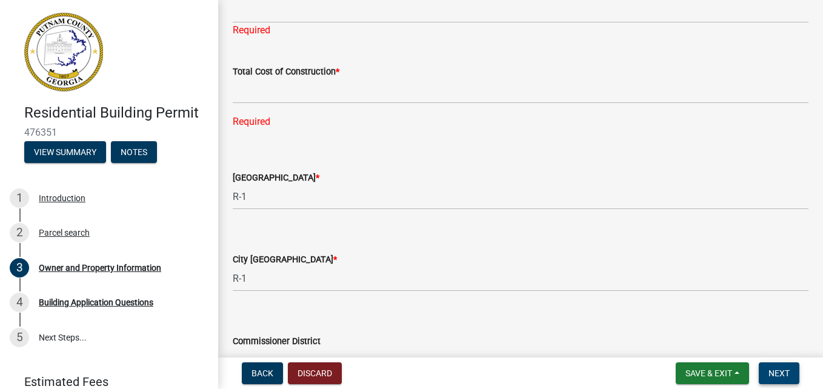
scroll to position [2019, 0]
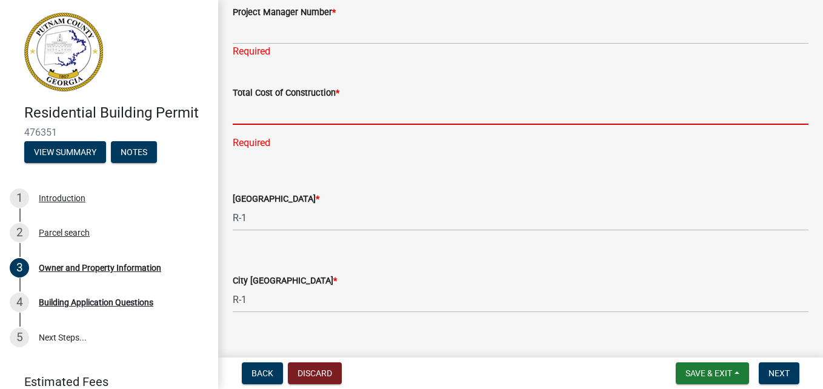
click at [247, 113] on input "text" at bounding box center [521, 112] width 576 height 25
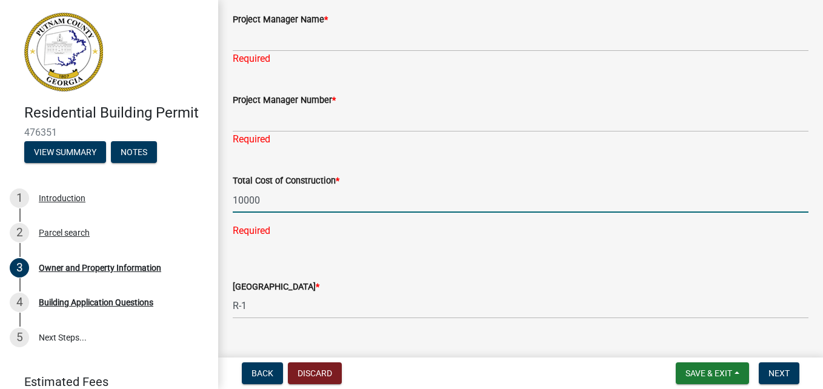
scroll to position [1958, 0]
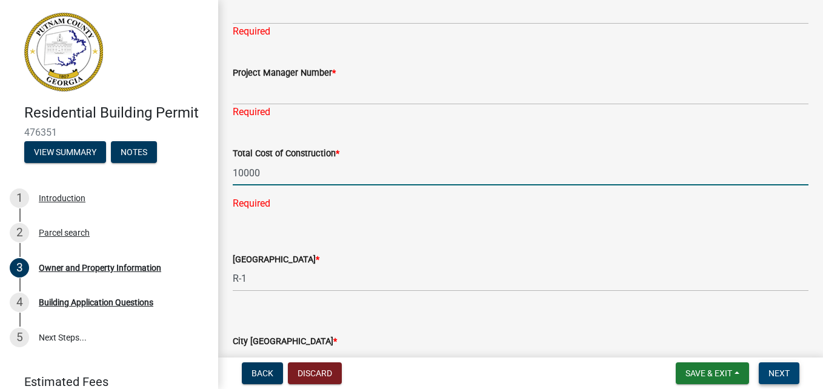
type input "10000"
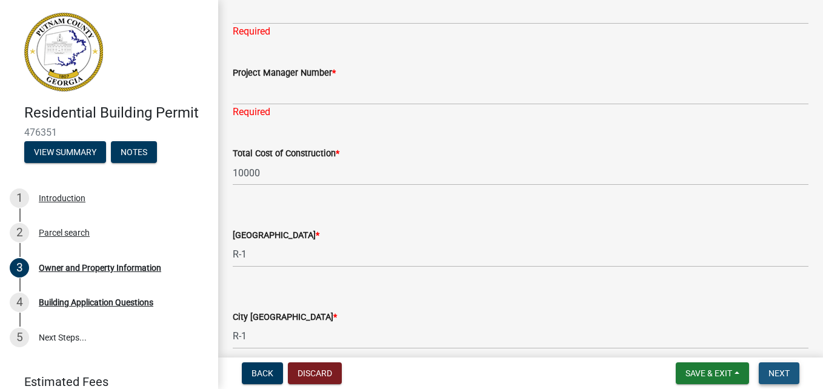
click at [785, 374] on span "Next" at bounding box center [778, 373] width 21 height 10
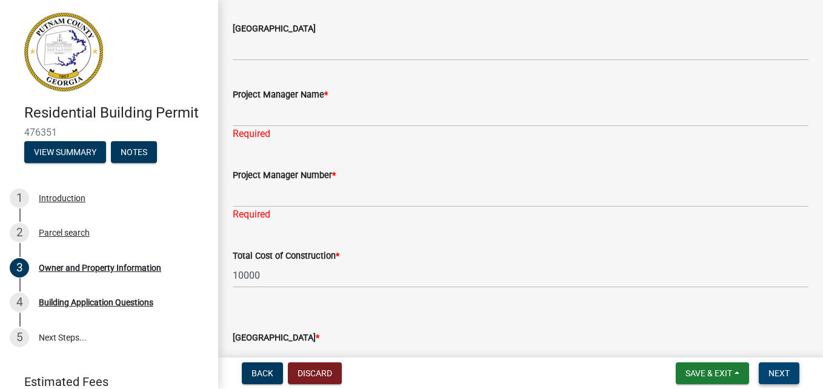
scroll to position [1837, 0]
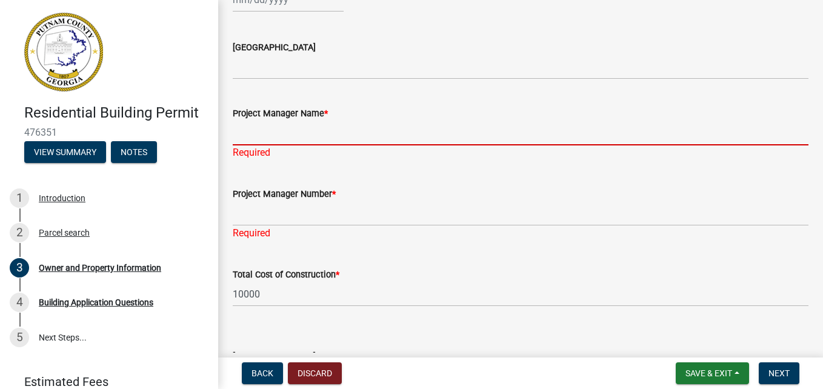
click at [259, 138] on input "Project Manager Name *" at bounding box center [521, 133] width 576 height 25
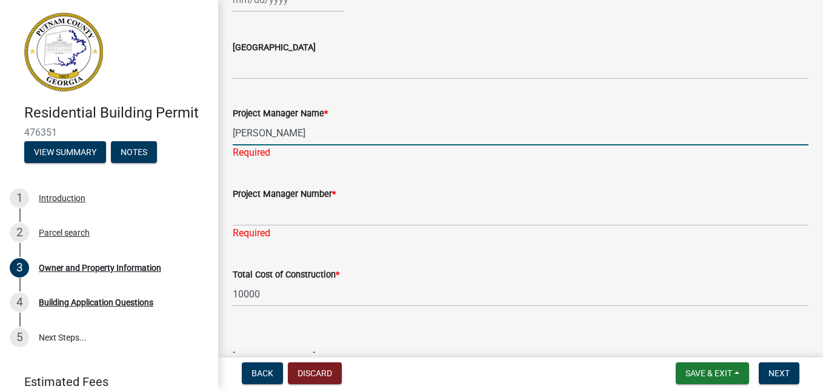
type input "[PERSON_NAME]"
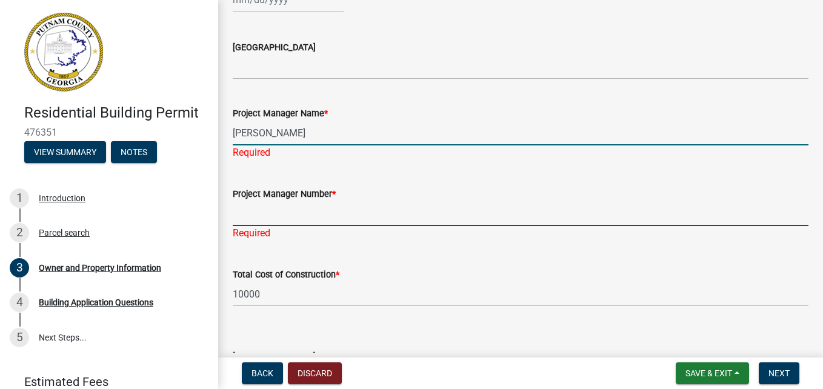
click at [259, 214] on div "Project Manager Number * Required" at bounding box center [521, 205] width 576 height 71
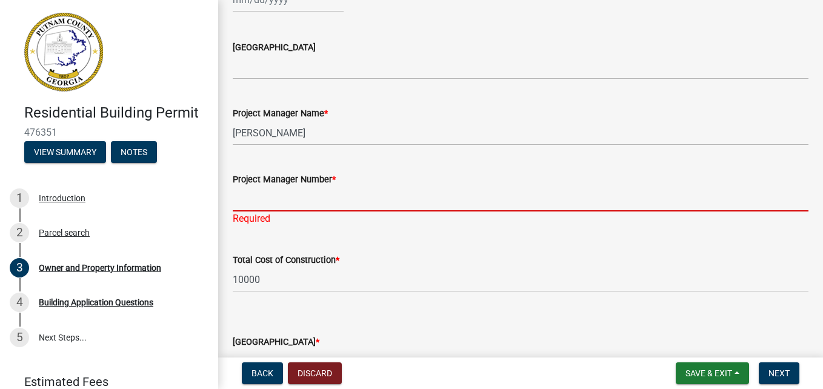
type input "4787379835"
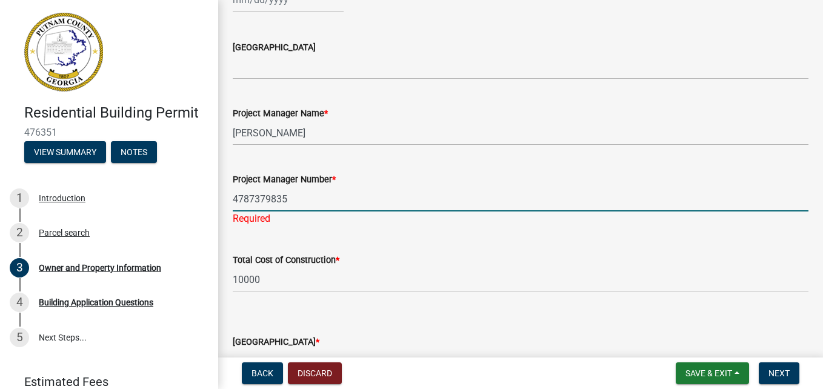
type input "ga"
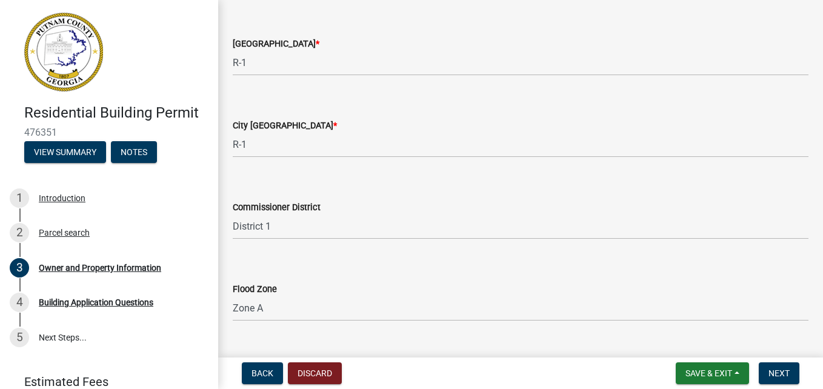
scroll to position [2147, 0]
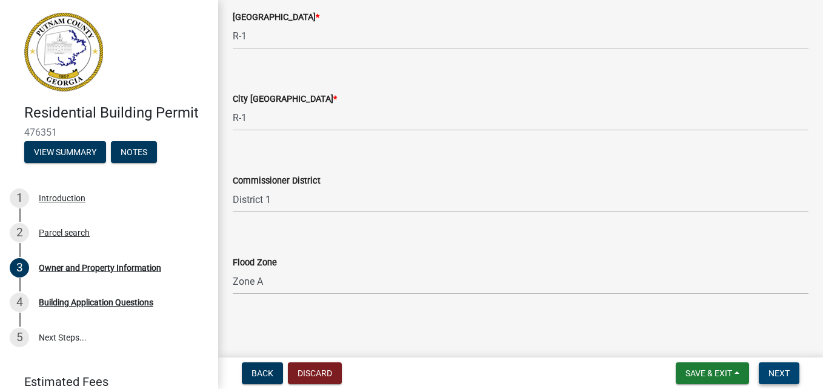
click at [782, 370] on span "Next" at bounding box center [778, 373] width 21 height 10
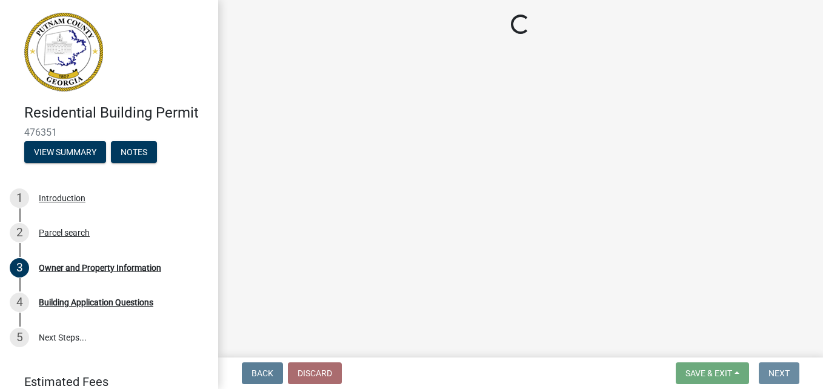
scroll to position [0, 0]
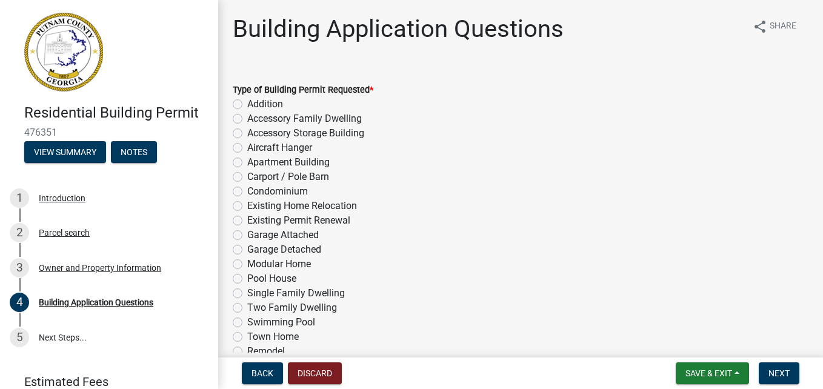
click at [247, 252] on label "Garage Detached" at bounding box center [284, 249] width 74 height 15
click at [247, 250] on input "Garage Detached" at bounding box center [251, 246] width 8 height 8
radio input "true"
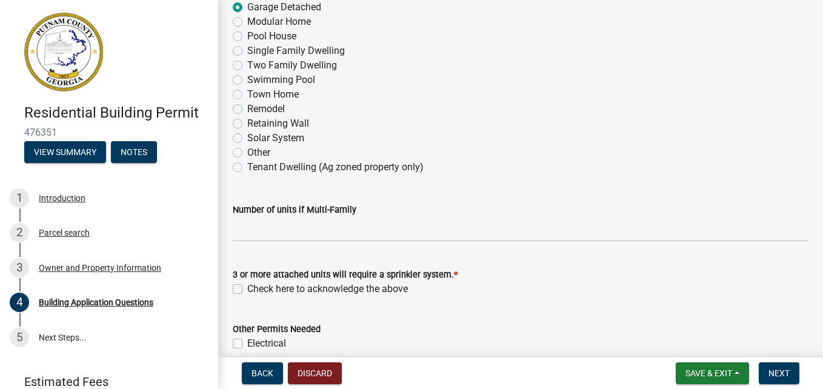
scroll to position [303, 0]
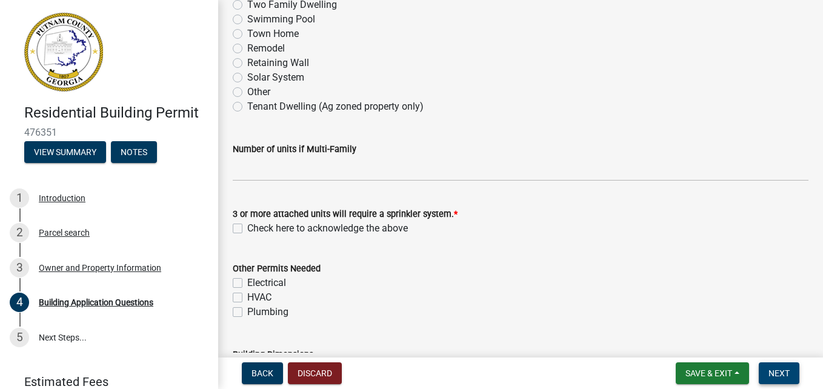
click at [778, 373] on span "Next" at bounding box center [778, 373] width 21 height 10
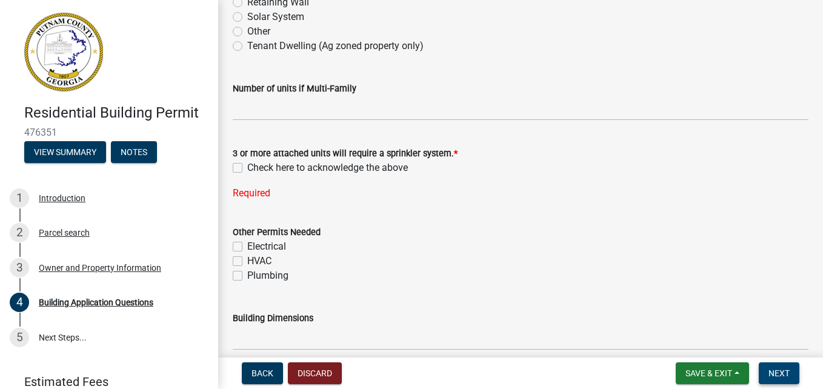
scroll to position [424, 0]
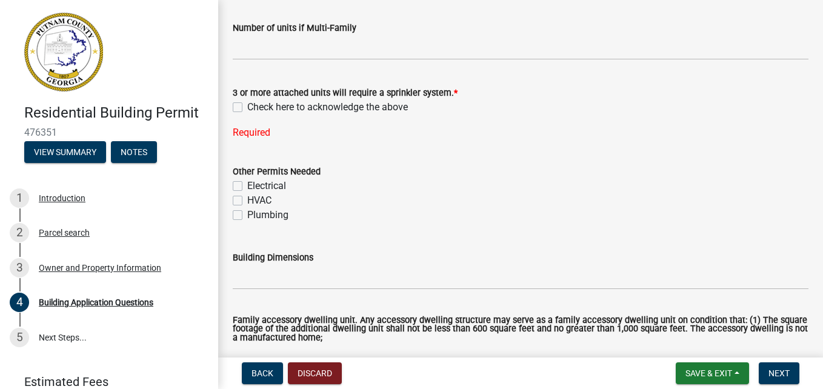
click at [247, 187] on label "Electrical" at bounding box center [266, 186] width 39 height 15
click at [247, 187] on input "Electrical" at bounding box center [251, 183] width 8 height 8
checkbox input "true"
checkbox input "false"
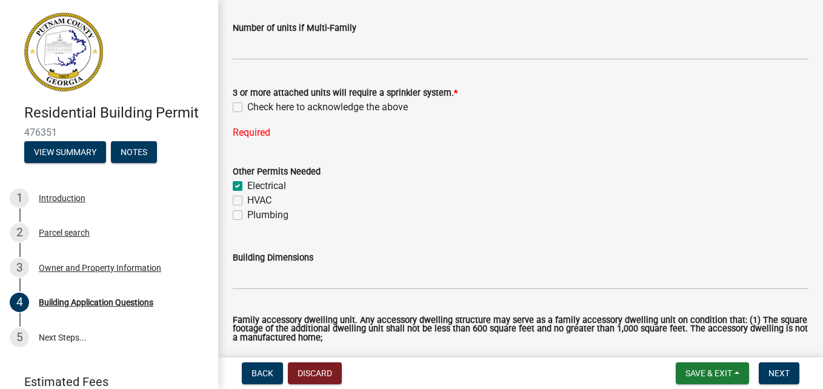
scroll to position [485, 0]
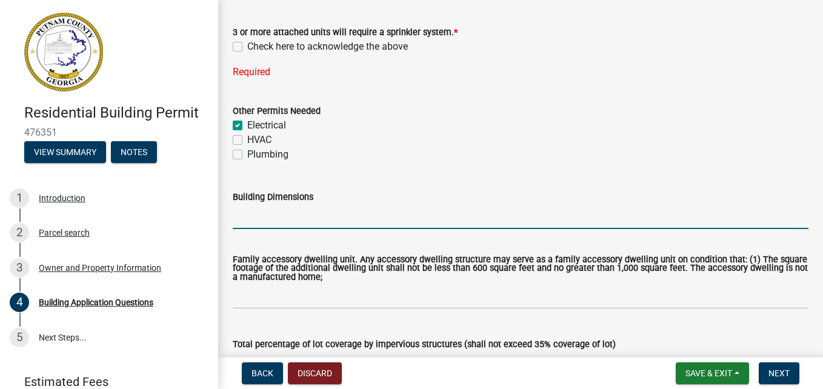
click at [254, 217] on input "Building Dimensions" at bounding box center [521, 216] width 576 height 25
type input "25x25"
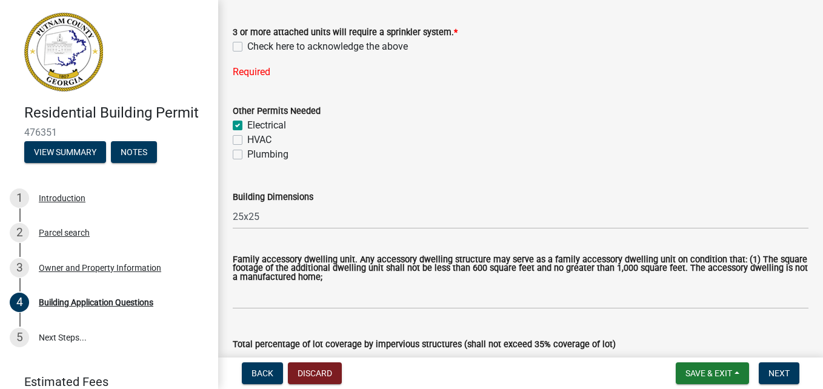
click at [247, 127] on label "Electrical" at bounding box center [266, 125] width 39 height 15
click at [247, 126] on input "Electrical" at bounding box center [251, 122] width 8 height 8
checkbox input "false"
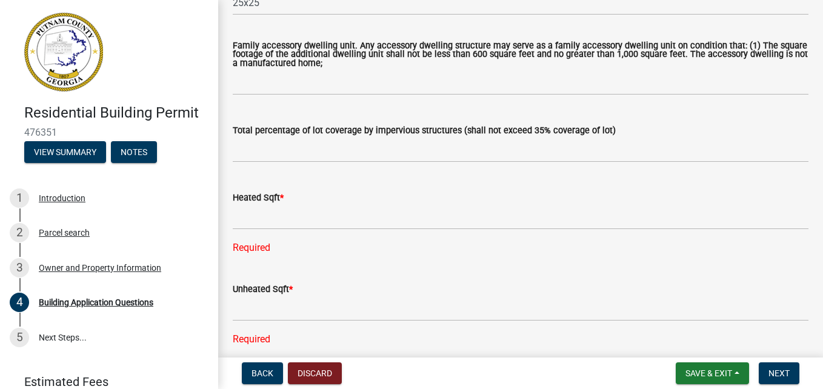
scroll to position [727, 0]
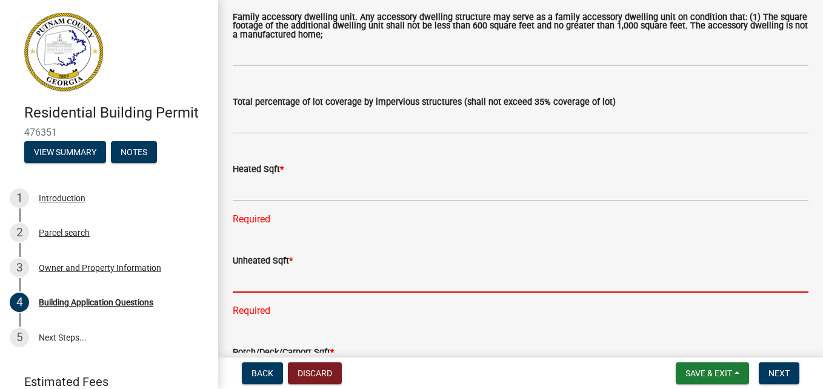
click at [269, 273] on input "text" at bounding box center [521, 280] width 576 height 25
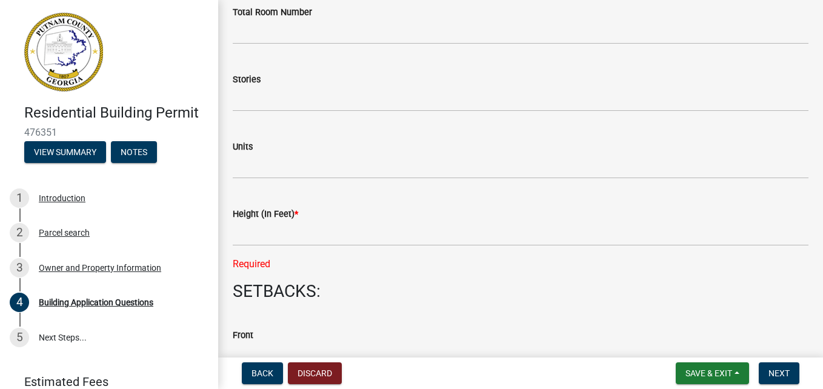
scroll to position [1636, 0]
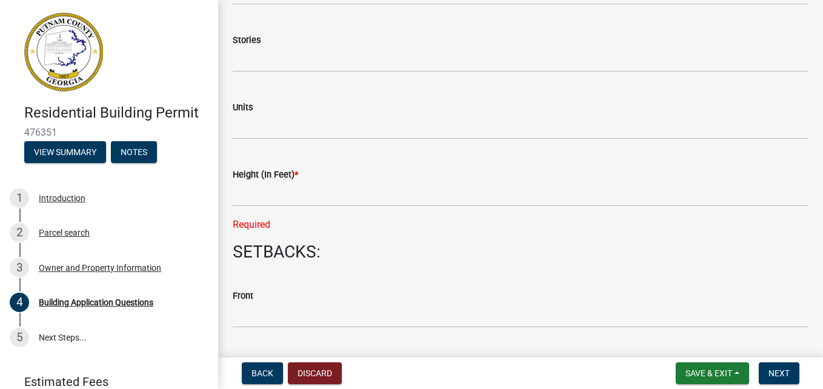
type input "625"
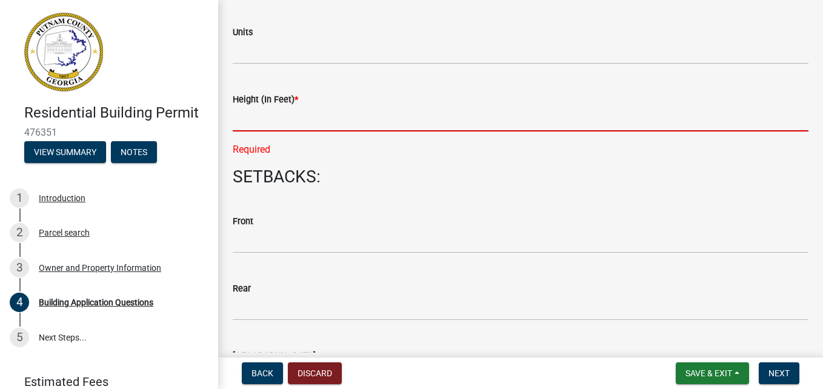
click at [247, 131] on input "text" at bounding box center [521, 119] width 576 height 25
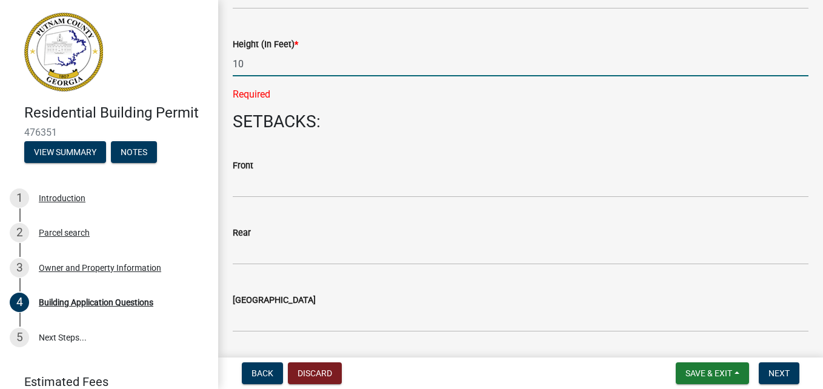
scroll to position [1793, 0]
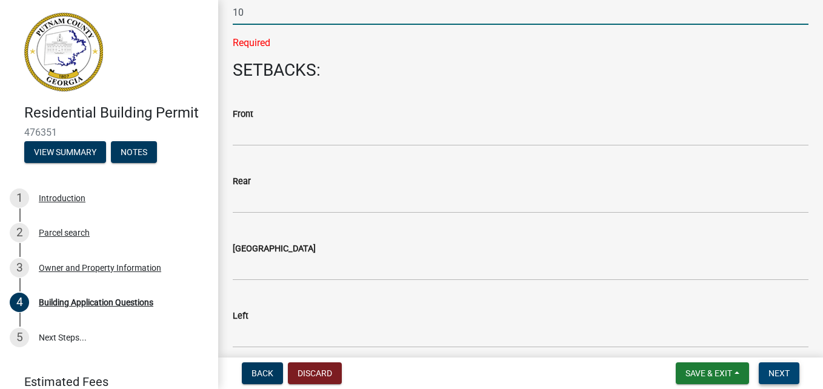
type input "10"
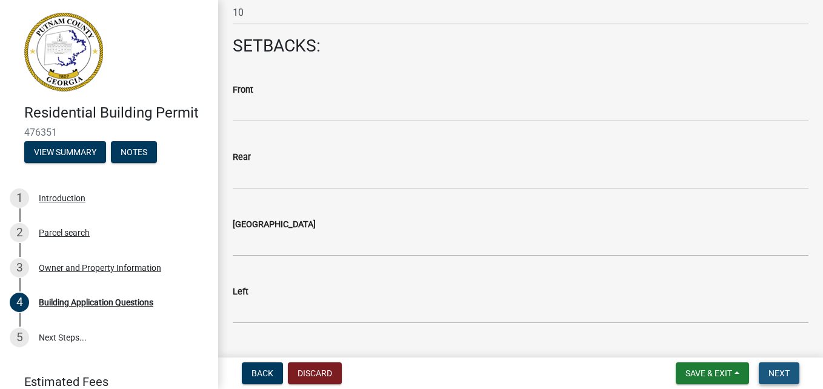
click at [776, 368] on span "Next" at bounding box center [778, 373] width 21 height 10
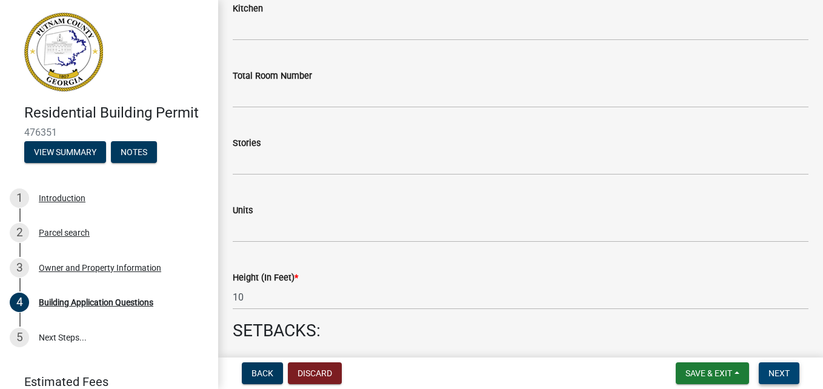
scroll to position [1430, 0]
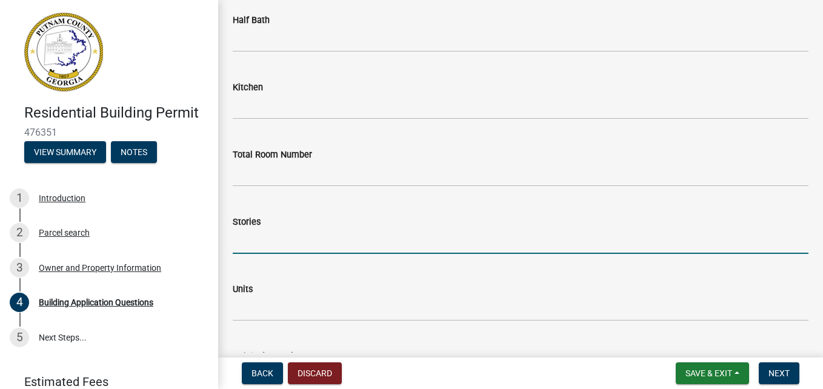
click at [271, 242] on input "text" at bounding box center [521, 241] width 576 height 25
type input "1"
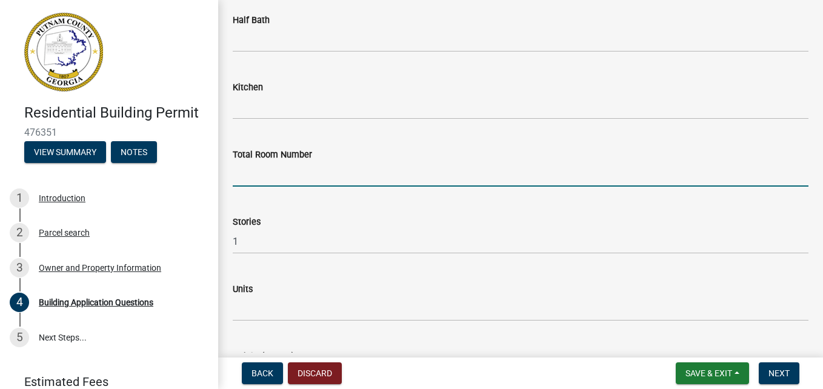
drag, startPoint x: 260, startPoint y: 179, endPoint x: 269, endPoint y: 183, distance: 9.2
click at [260, 180] on input "text" at bounding box center [521, 174] width 576 height 25
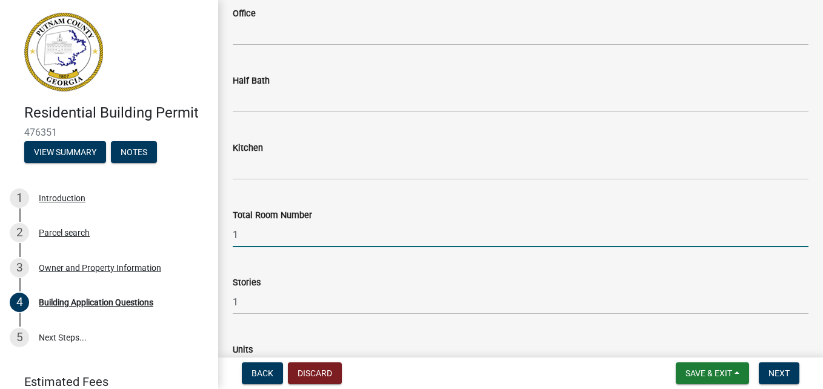
scroll to position [1309, 0]
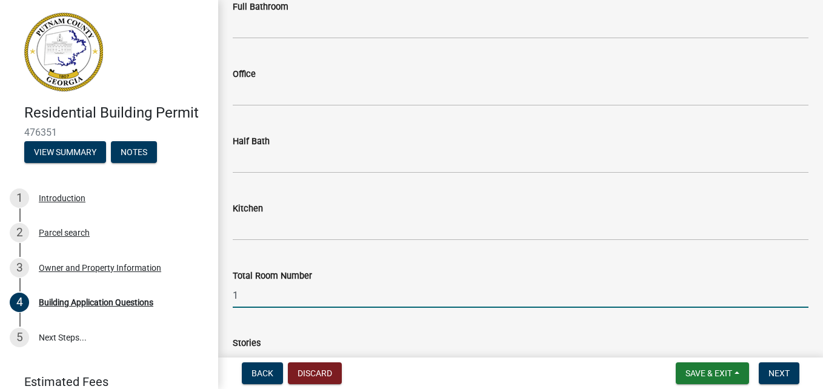
type input "1"
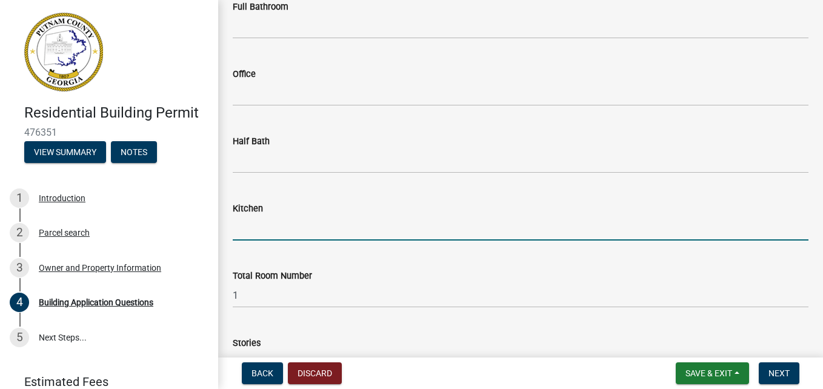
click at [249, 231] on input "text" at bounding box center [521, 228] width 576 height 25
type input "0"
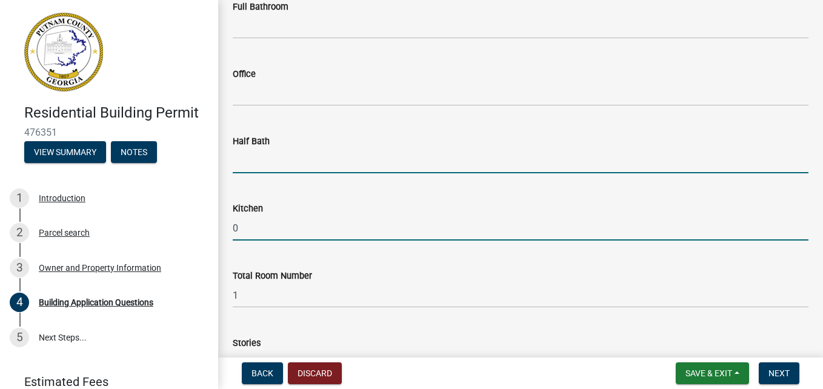
click at [276, 167] on input "text" at bounding box center [521, 160] width 576 height 25
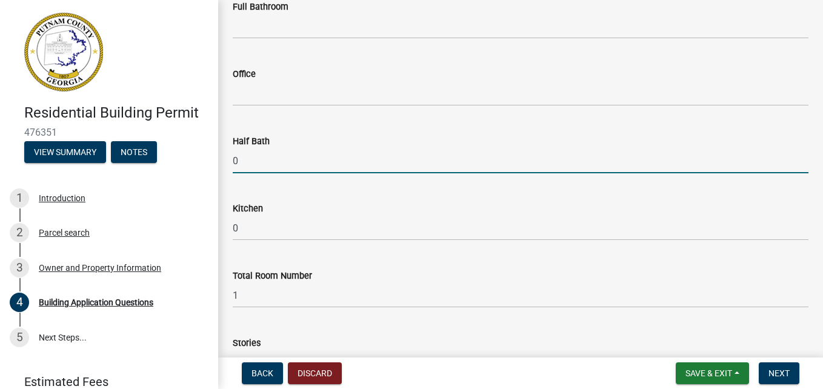
type input "0"
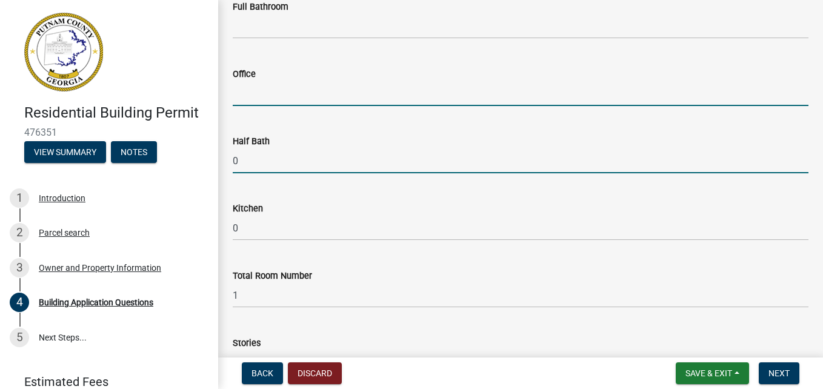
click at [257, 99] on input "text" at bounding box center [521, 93] width 576 height 25
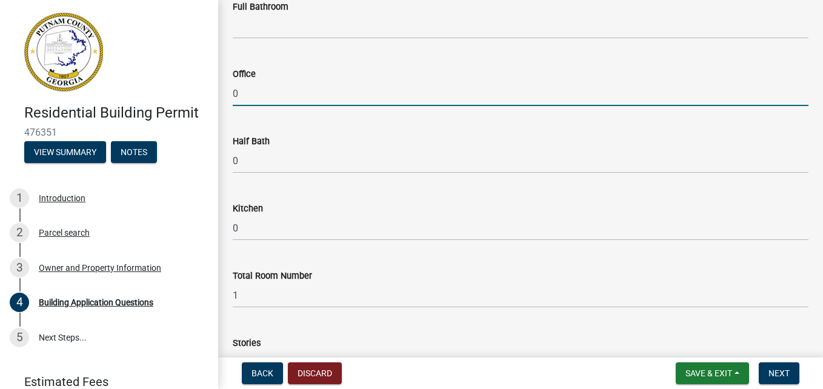
scroll to position [1248, 0]
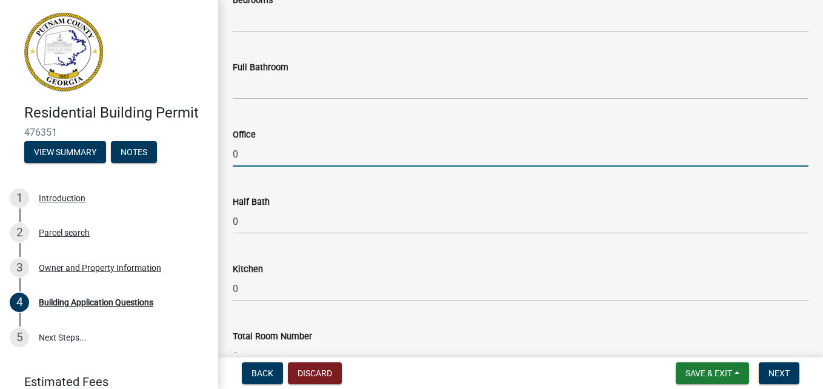
type input "0"
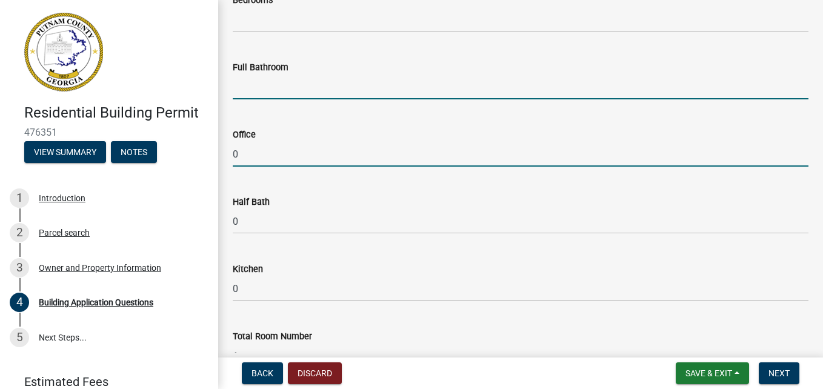
click at [268, 90] on input "text" at bounding box center [521, 87] width 576 height 25
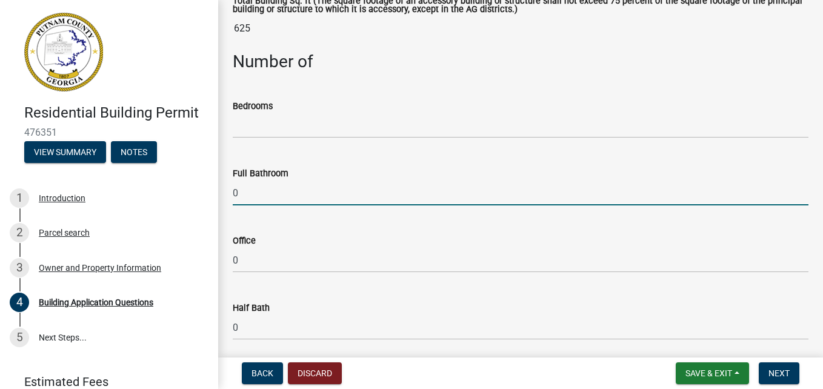
scroll to position [1127, 0]
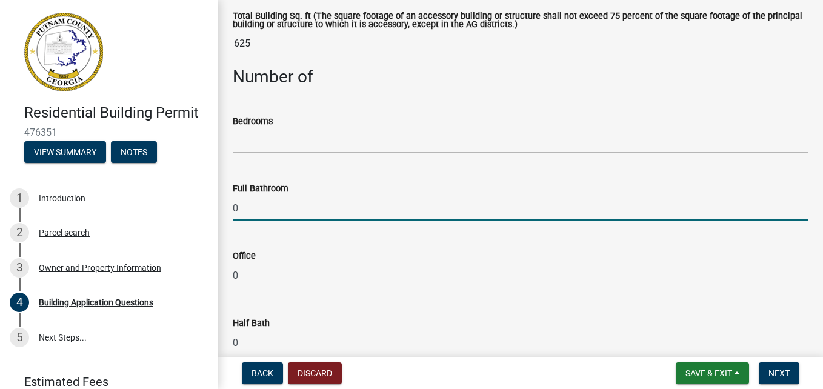
type input "0"
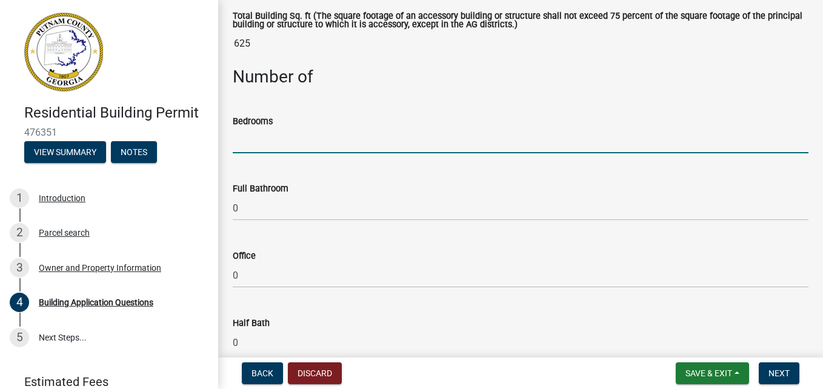
click at [258, 141] on input "text" at bounding box center [521, 140] width 576 height 25
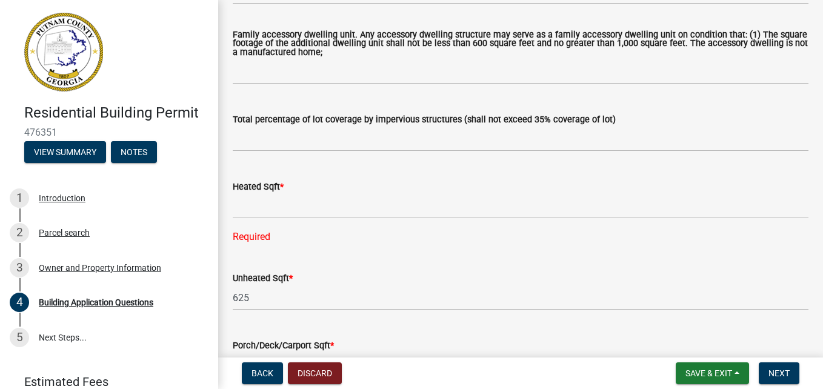
scroll to position [642, 0]
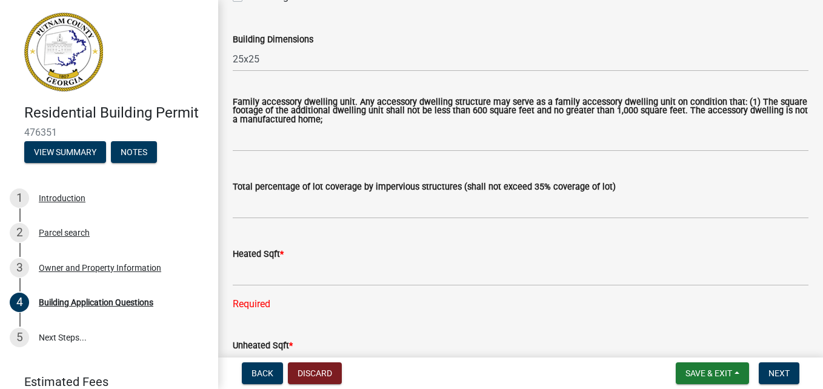
type input "0"
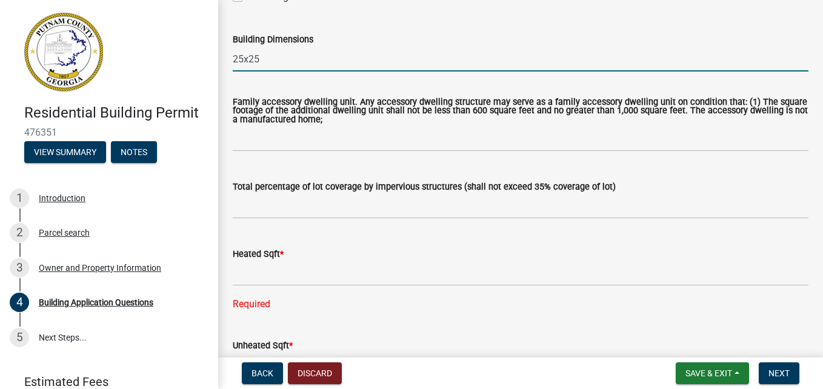
click at [260, 59] on input "25x25" at bounding box center [521, 59] width 576 height 25
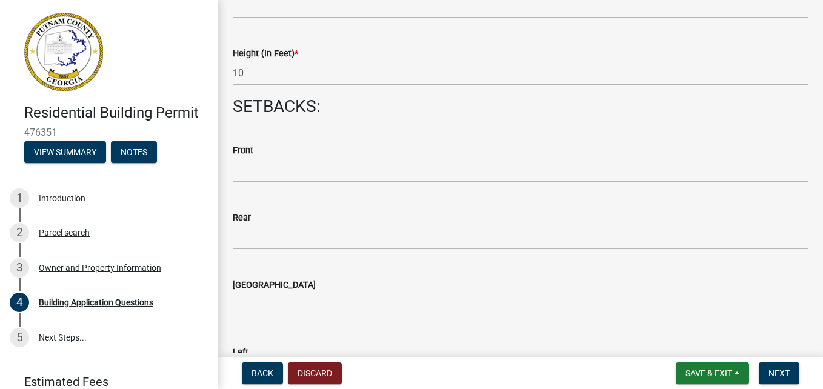
scroll to position [1793, 0]
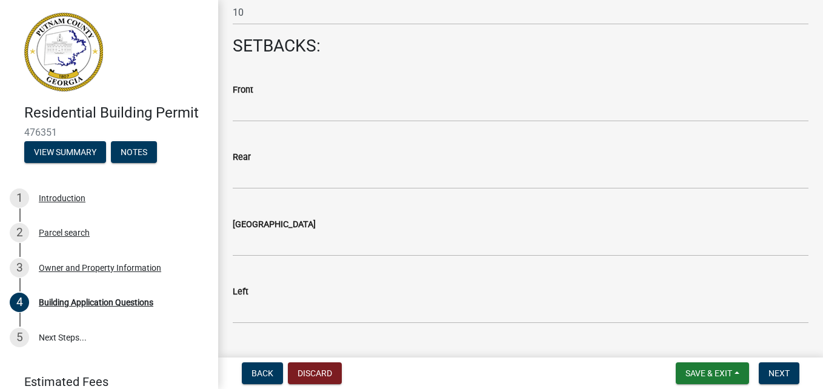
type input "25x26"
